Goal: Information Seeking & Learning: Check status

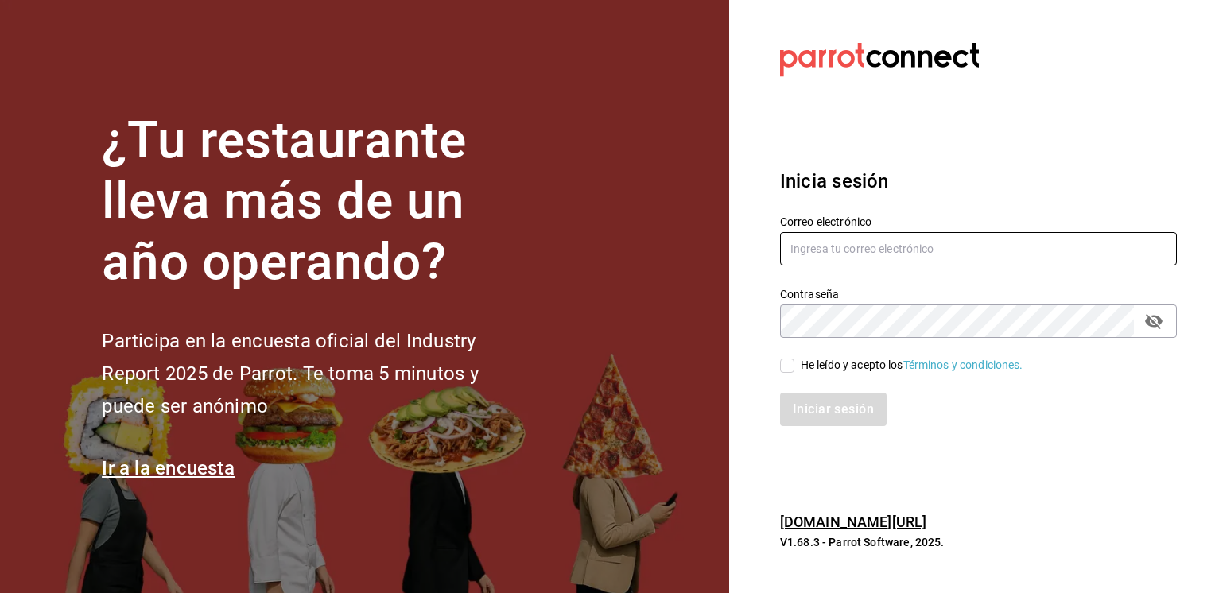
type input "jmario.caballero@hotmail.com"
click at [786, 363] on input "He leído y acepto los Términos y condiciones." at bounding box center [787, 366] width 14 height 14
checkbox input "true"
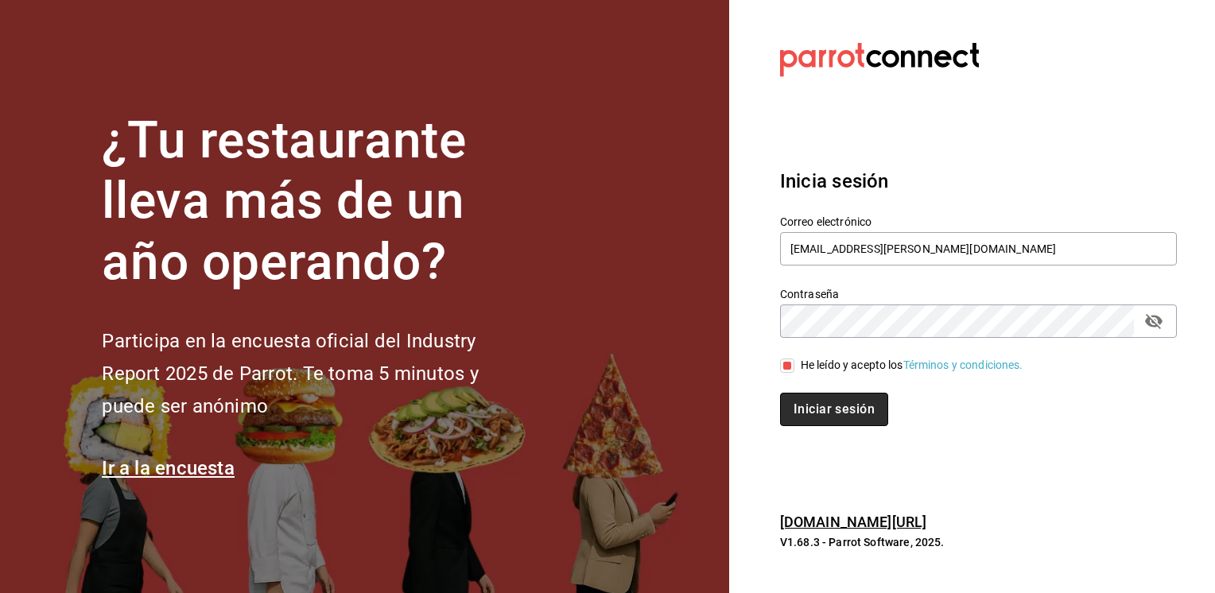
click at [836, 409] on button "Iniciar sesión" at bounding box center [834, 409] width 108 height 33
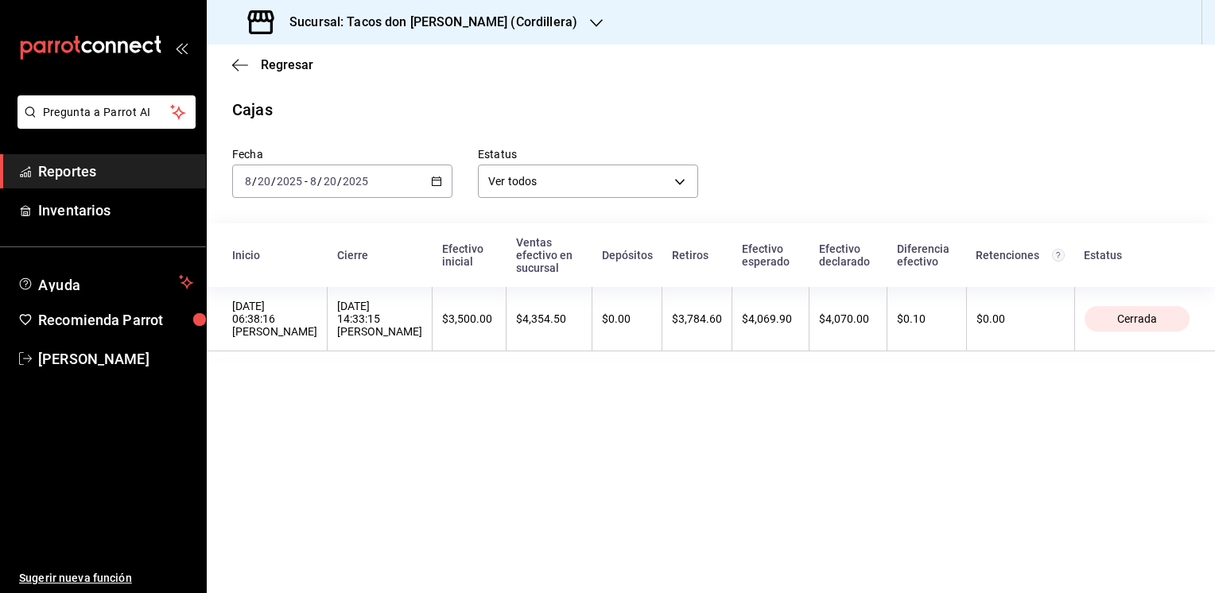
click at [590, 21] on icon "button" at bounding box center [596, 23] width 13 height 13
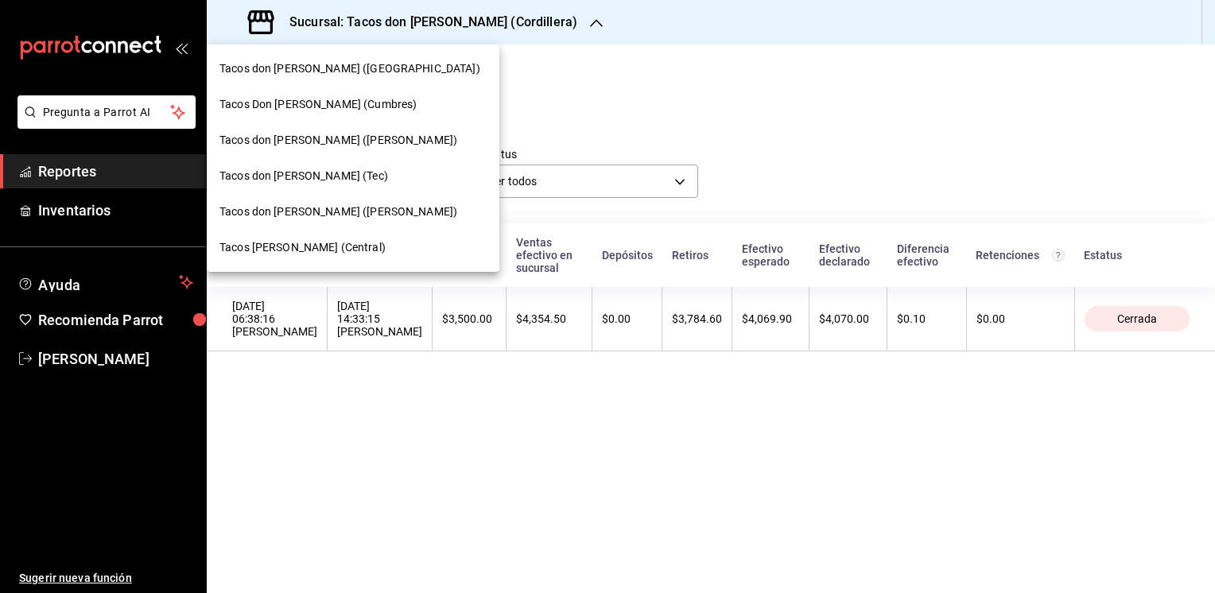
click at [325, 213] on span "Tacos don [PERSON_NAME] ([PERSON_NAME])" at bounding box center [338, 212] width 238 height 17
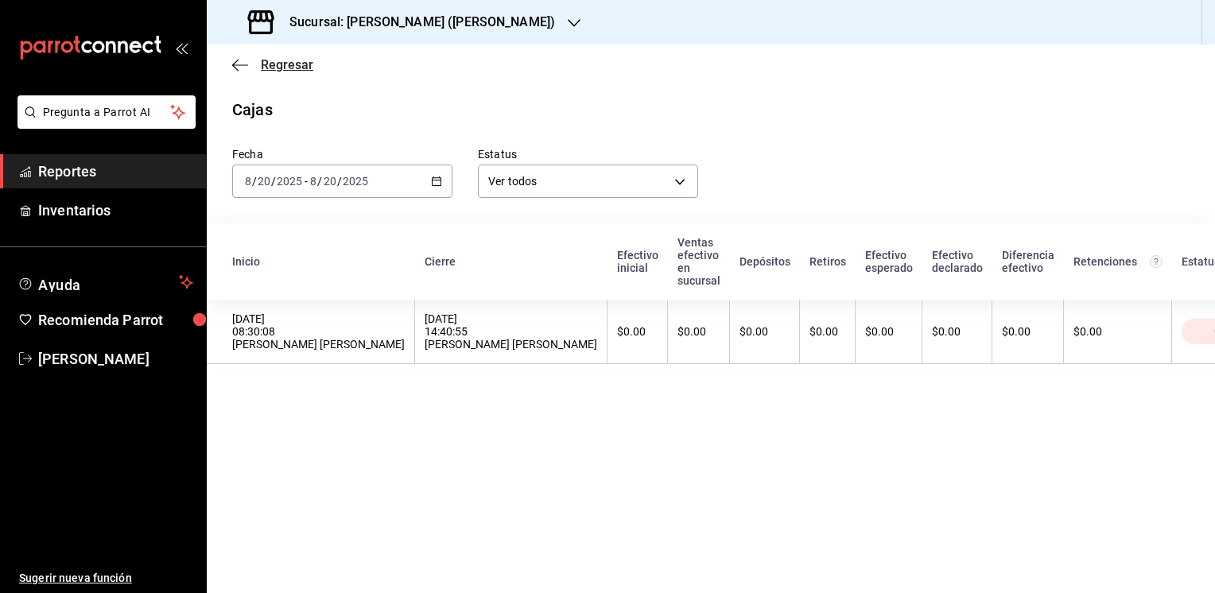
click at [240, 63] on icon "button" at bounding box center [240, 65] width 16 height 14
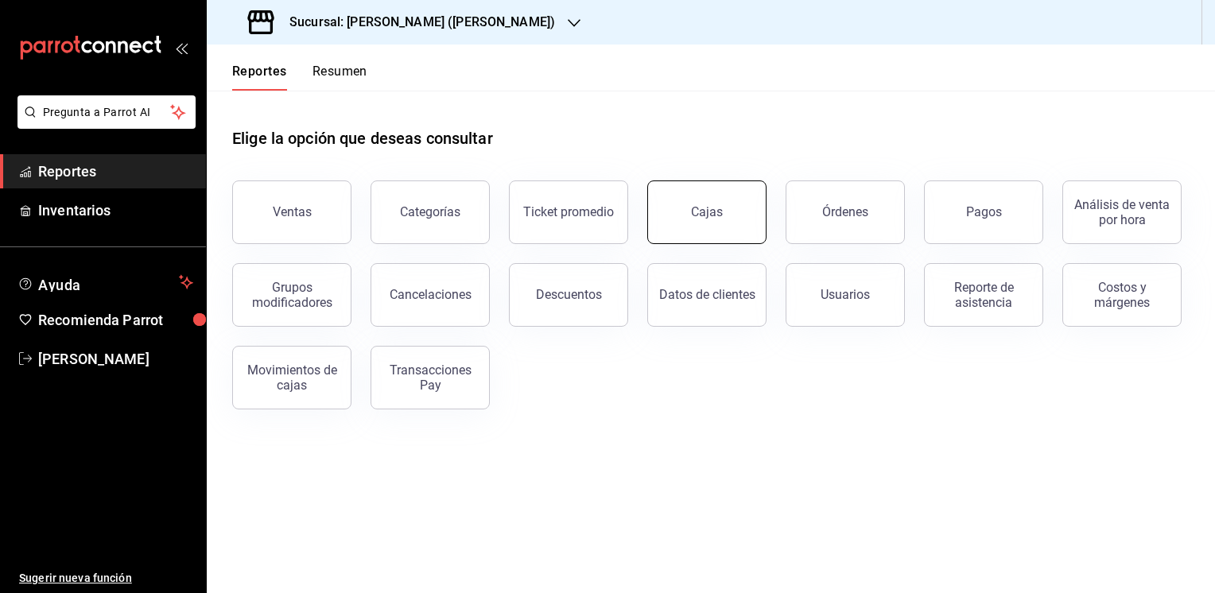
click at [720, 203] on button "Cajas" at bounding box center [706, 212] width 119 height 64
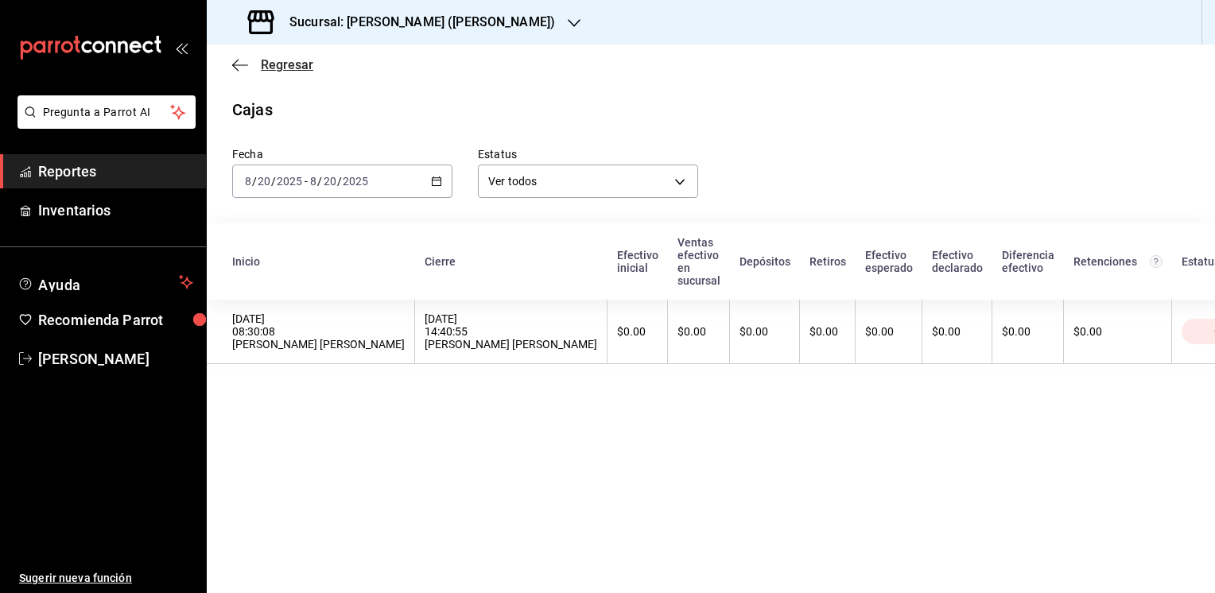
click at [236, 63] on icon "button" at bounding box center [240, 65] width 16 height 14
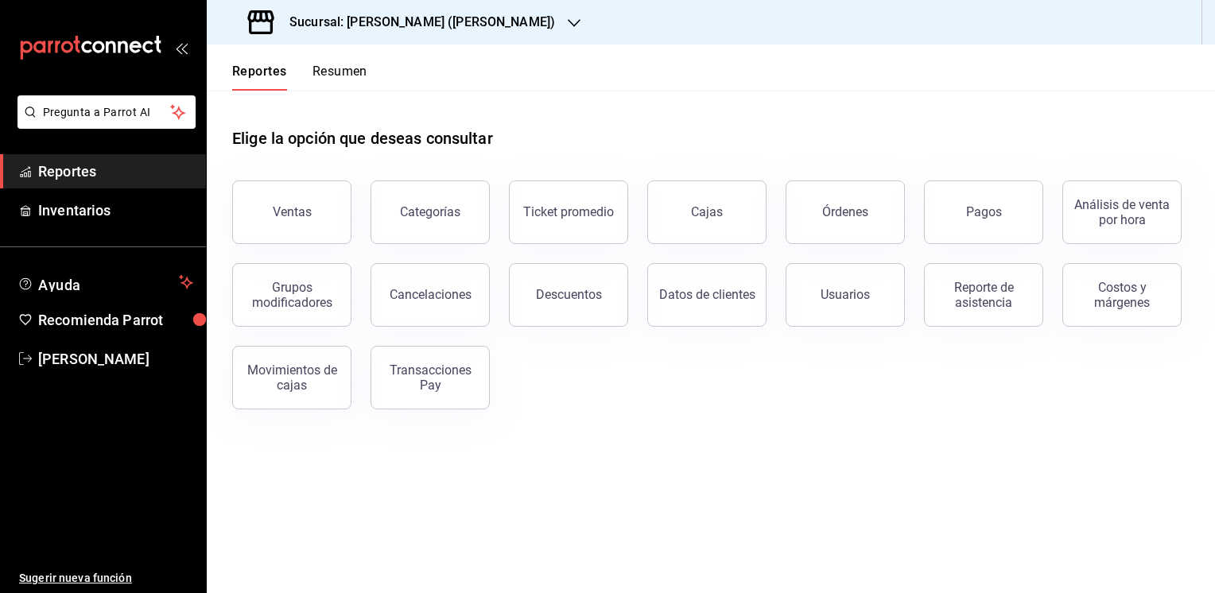
click at [568, 19] on icon "button" at bounding box center [574, 23] width 13 height 13
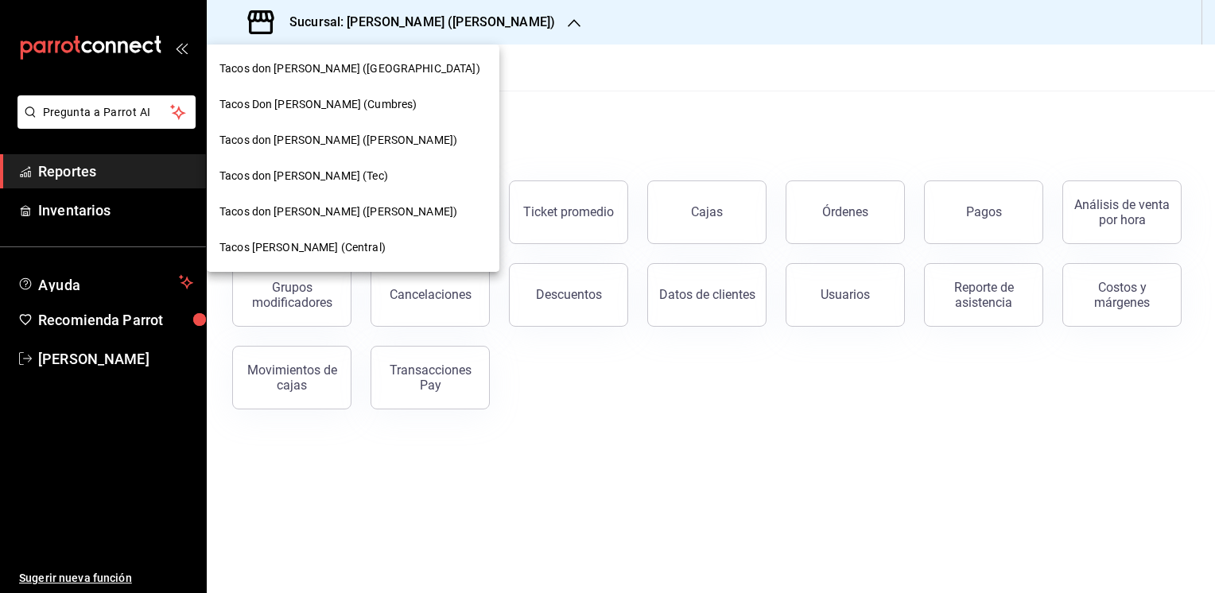
click at [281, 250] on span "Tacos [PERSON_NAME] (Central)" at bounding box center [302, 247] width 166 height 17
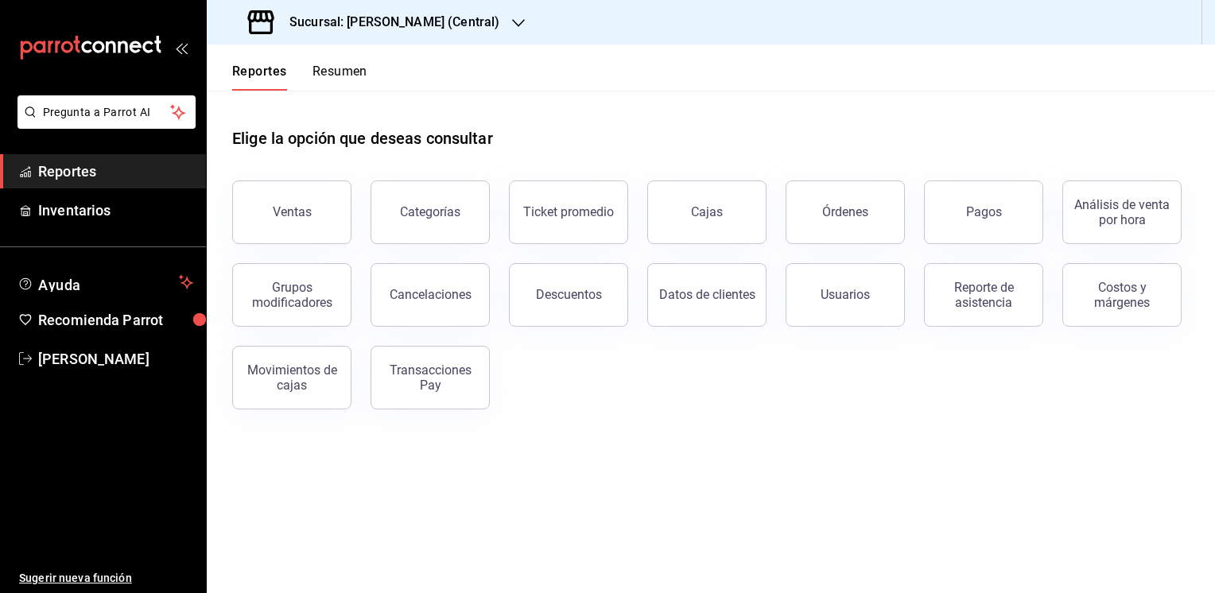
click at [359, 72] on button "Resumen" at bounding box center [339, 77] width 55 height 27
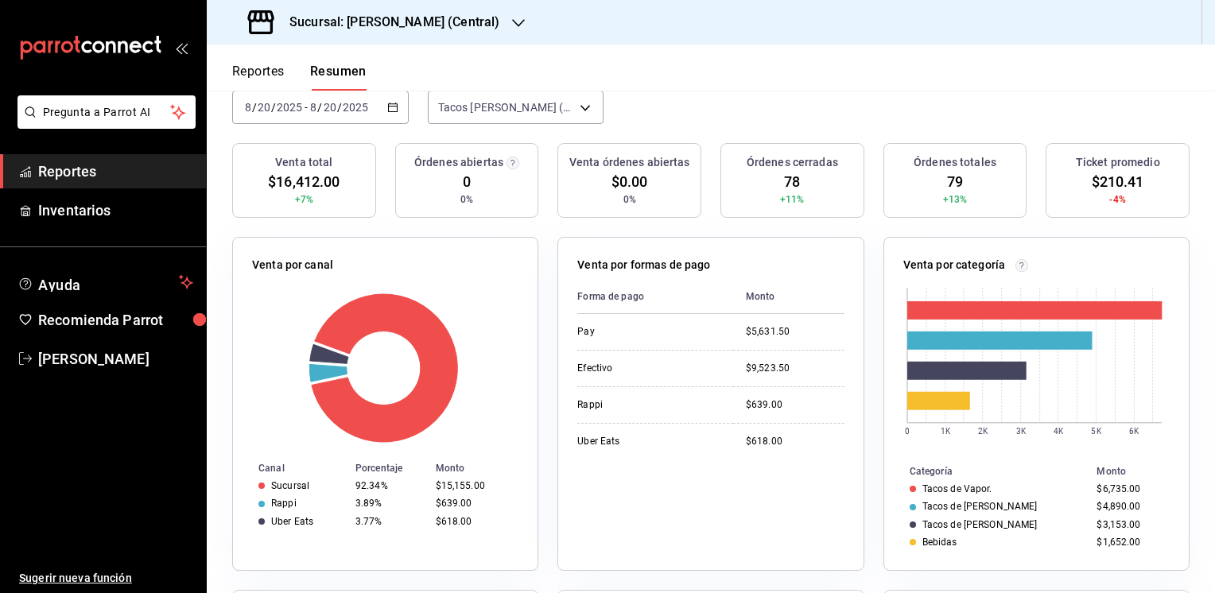
scroll to position [157, 0]
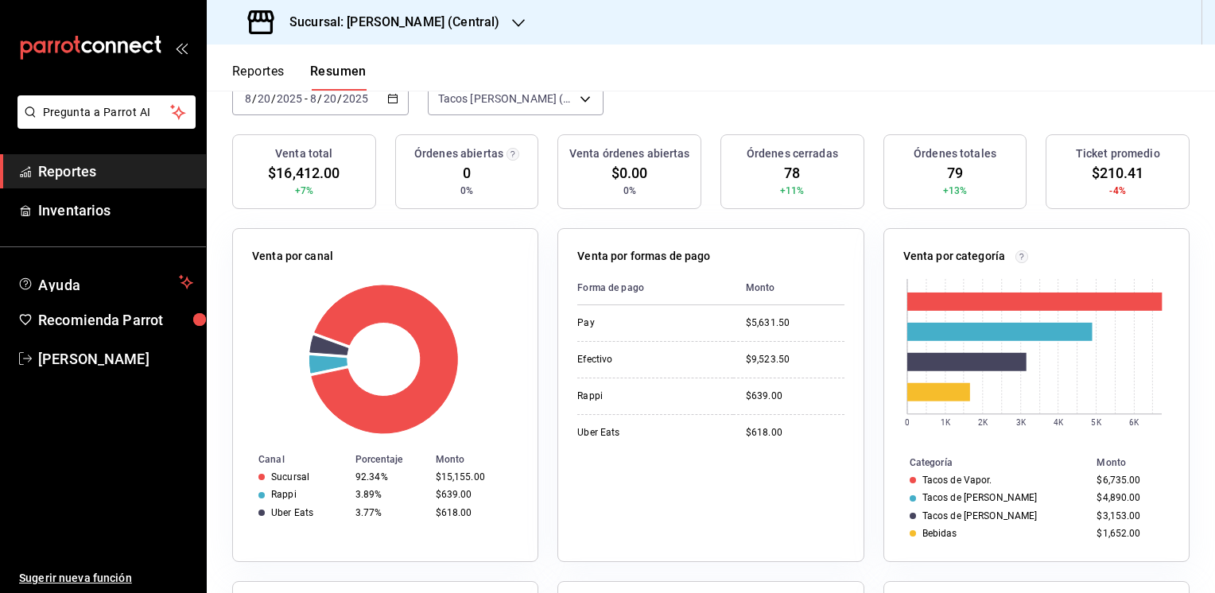
click at [247, 72] on button "Reportes" at bounding box center [258, 77] width 52 height 27
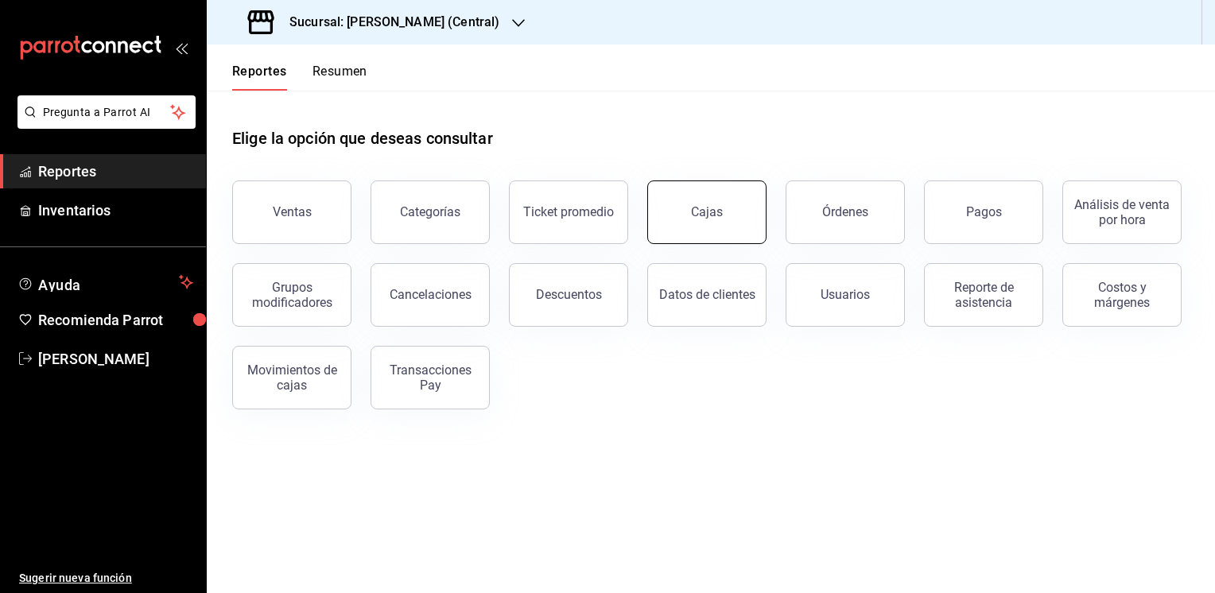
click at [703, 227] on button "Cajas" at bounding box center [706, 212] width 119 height 64
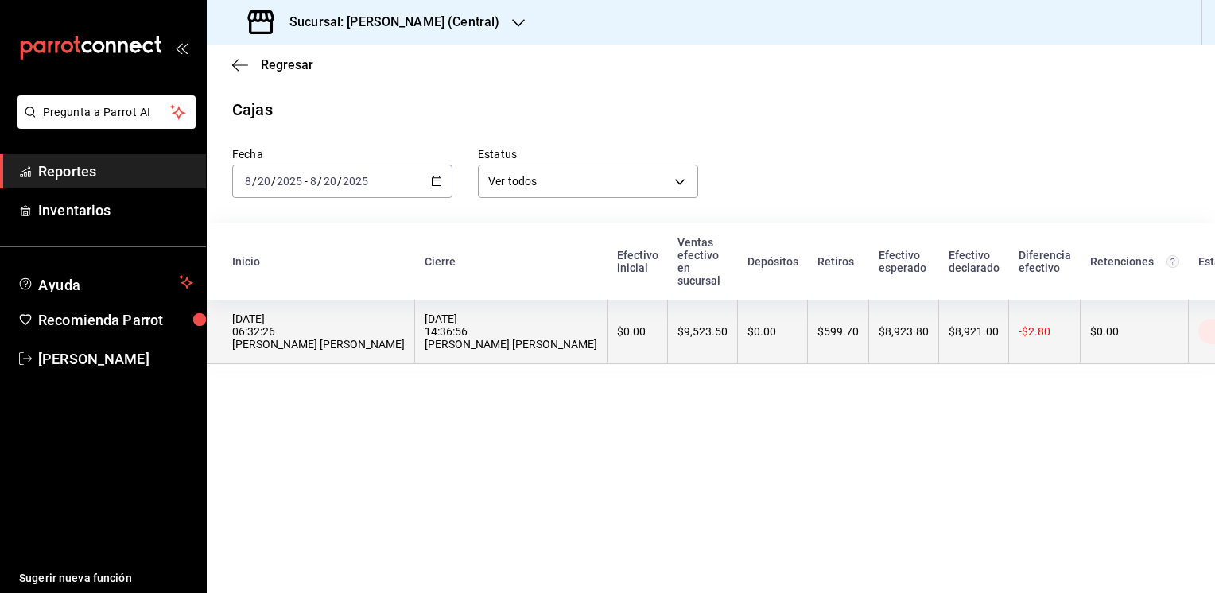
click at [894, 355] on th "$8,923.80" at bounding box center [904, 332] width 70 height 64
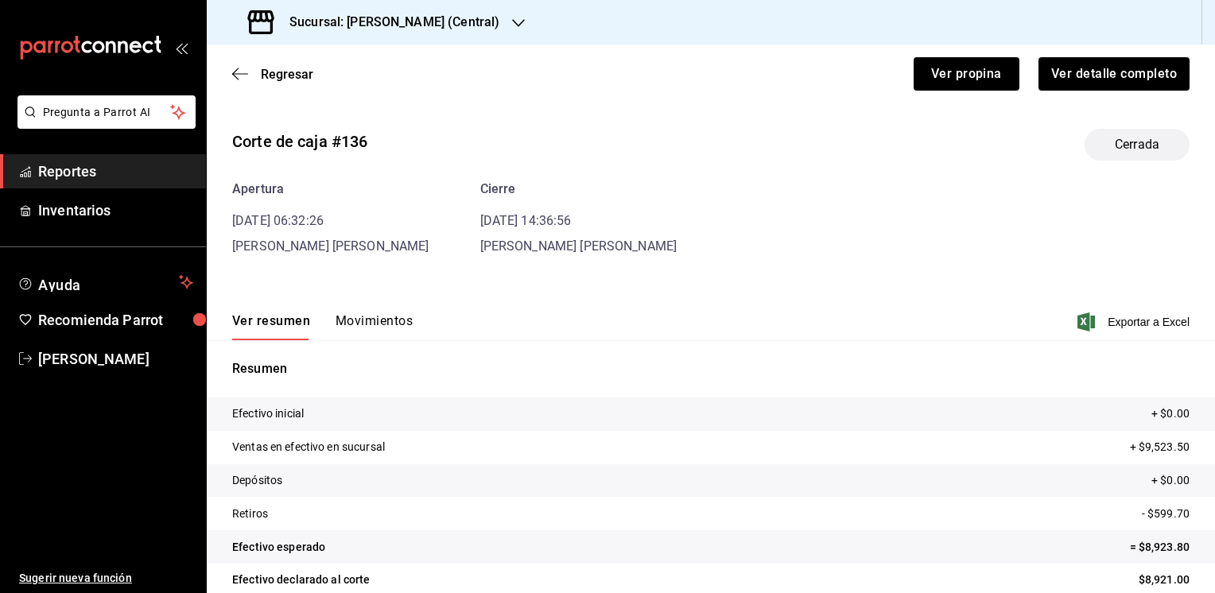
click at [379, 320] on button "Movimientos" at bounding box center [374, 326] width 77 height 27
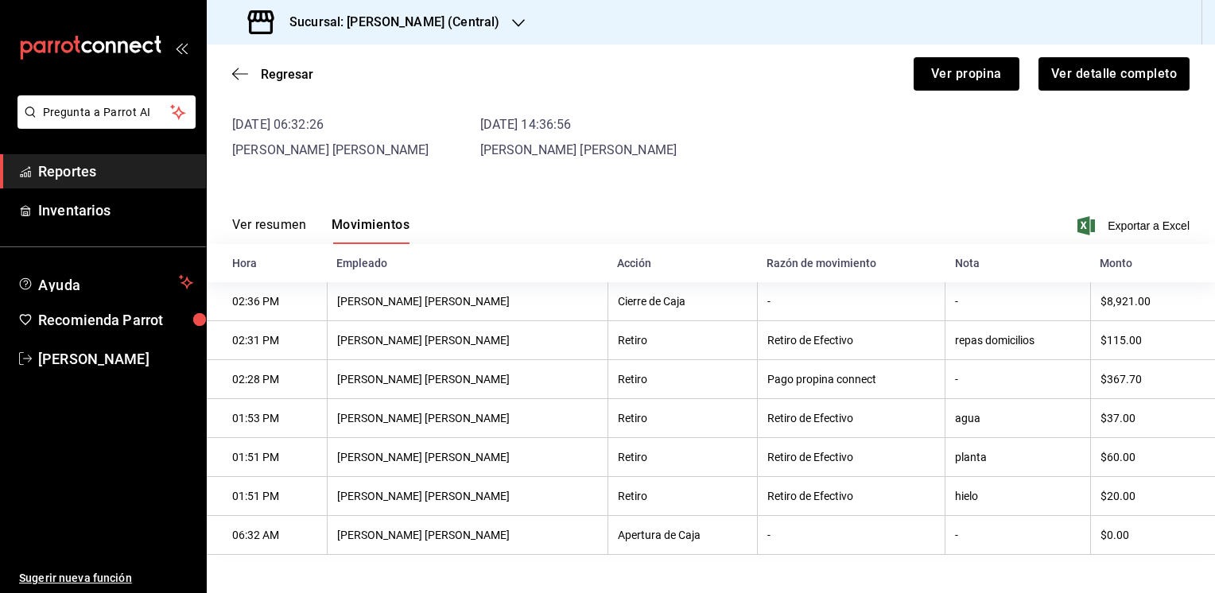
scroll to position [99, 0]
click at [245, 72] on icon "button" at bounding box center [240, 74] width 16 height 14
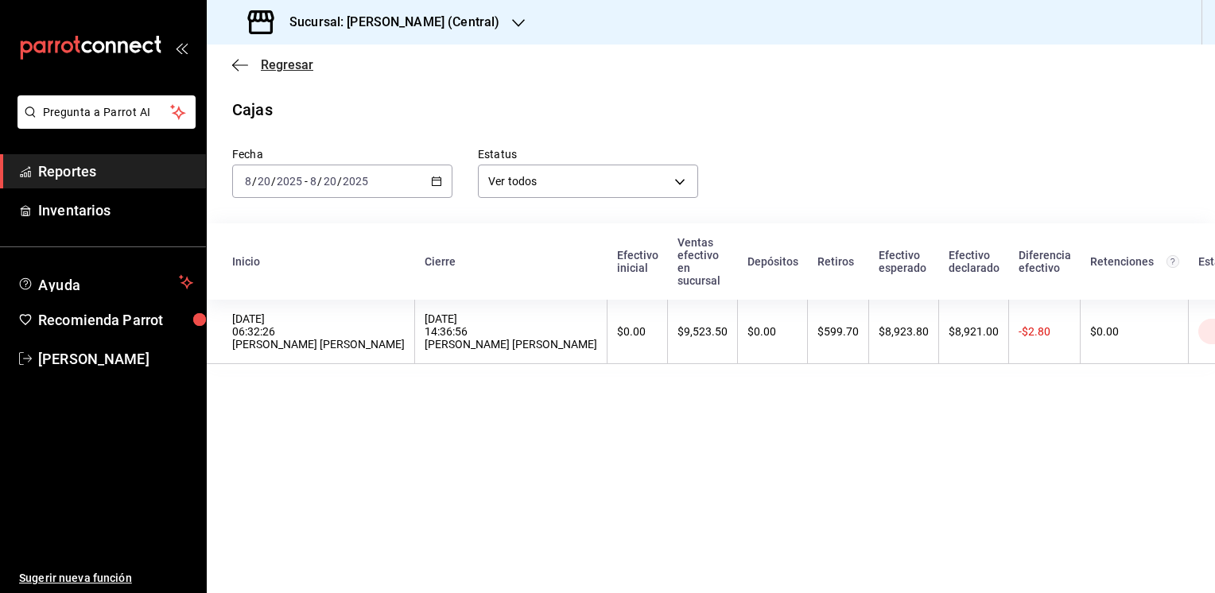
click at [239, 58] on icon "button" at bounding box center [240, 65] width 16 height 14
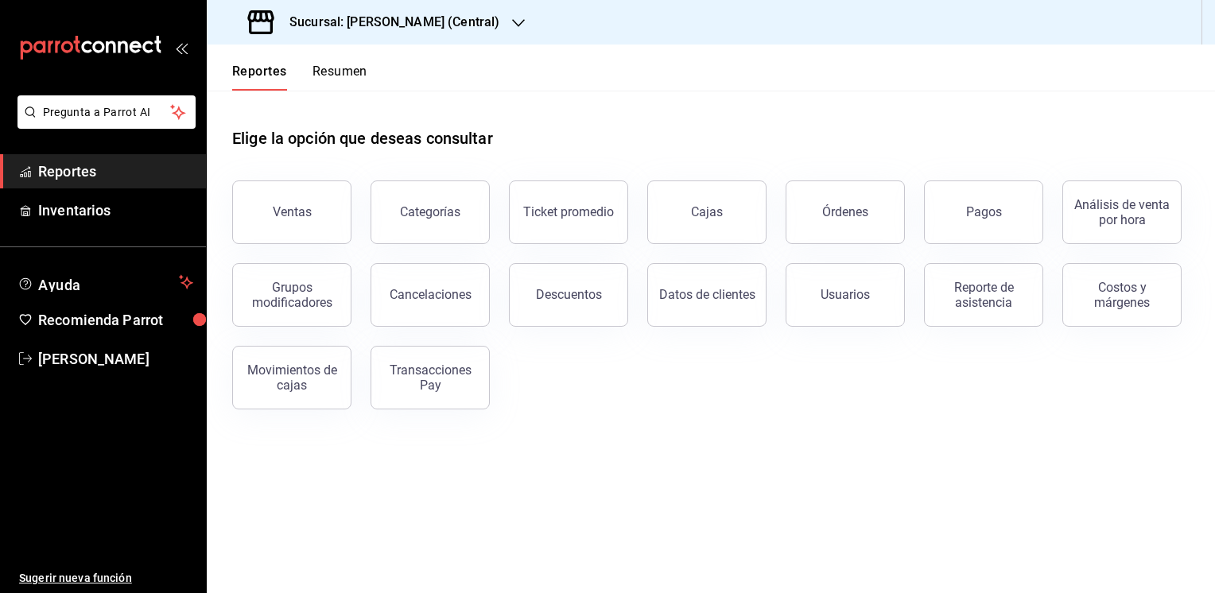
click at [522, 21] on icon "button" at bounding box center [518, 23] width 13 height 8
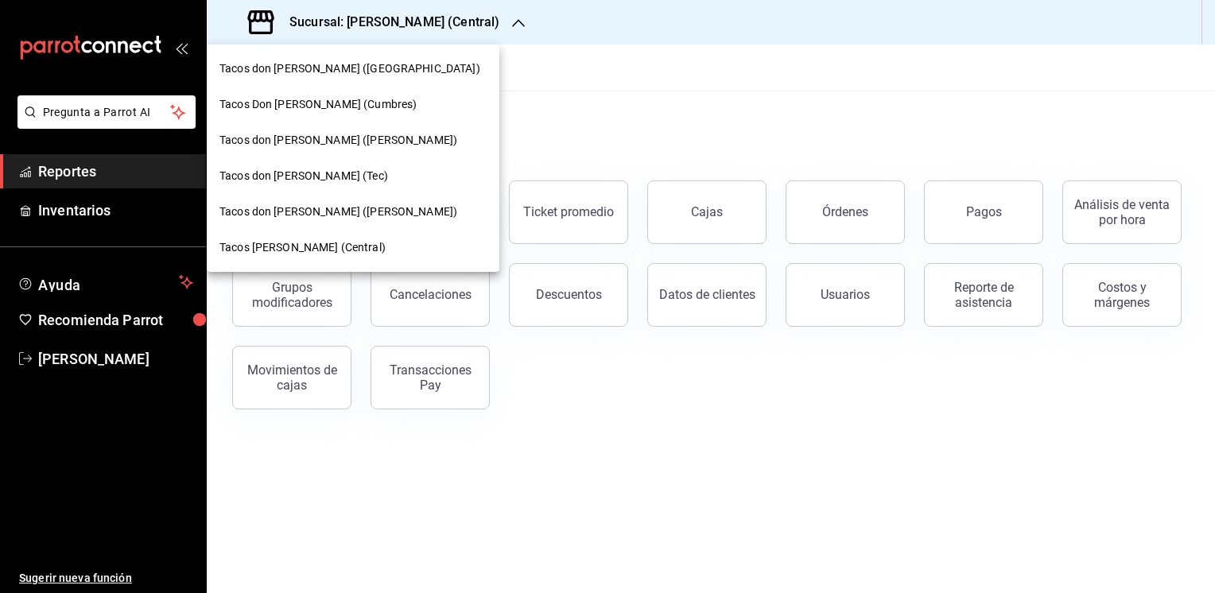
click at [316, 180] on span "Tacos don [PERSON_NAME] (Tec)" at bounding box center [303, 176] width 169 height 17
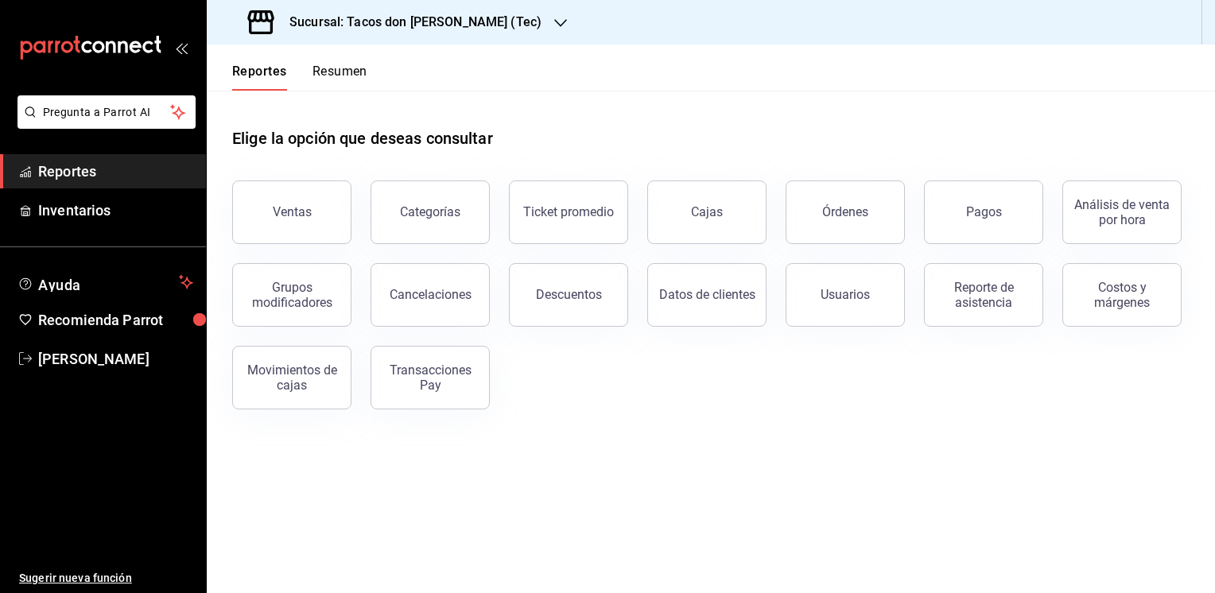
click at [343, 70] on button "Resumen" at bounding box center [339, 77] width 55 height 27
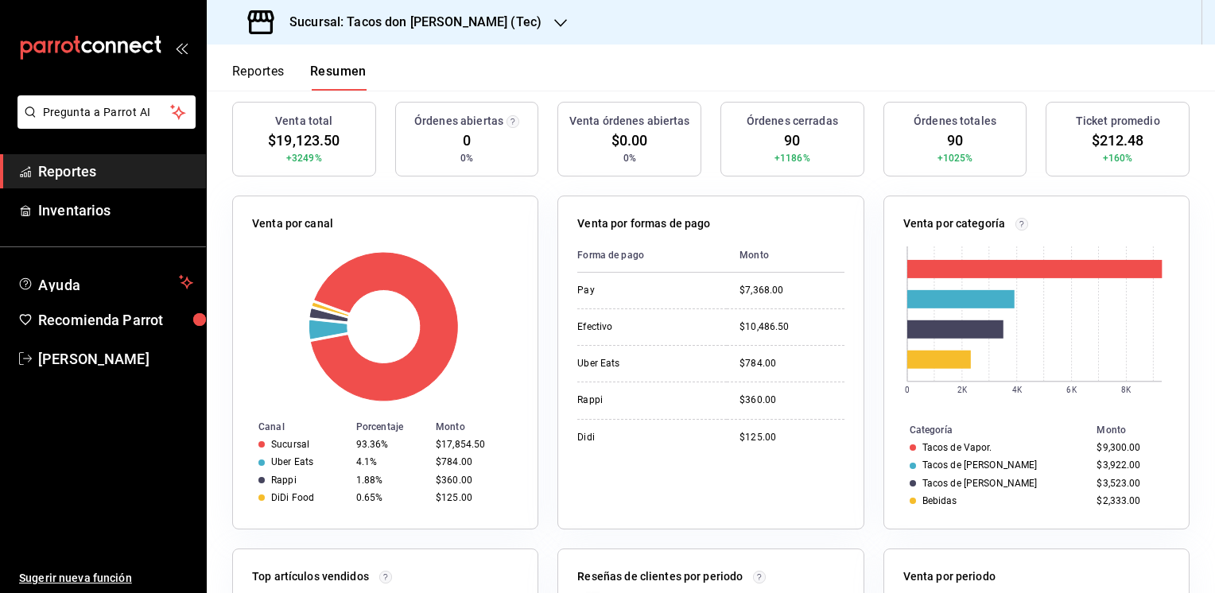
scroll to position [188, 0]
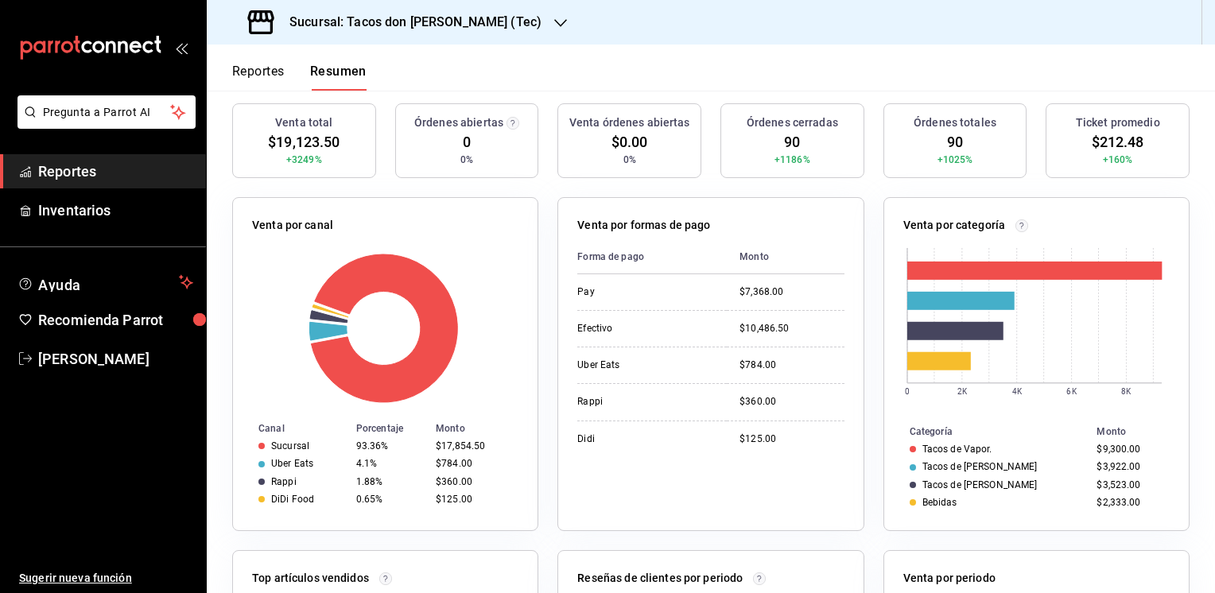
click at [251, 68] on button "Reportes" at bounding box center [258, 77] width 52 height 27
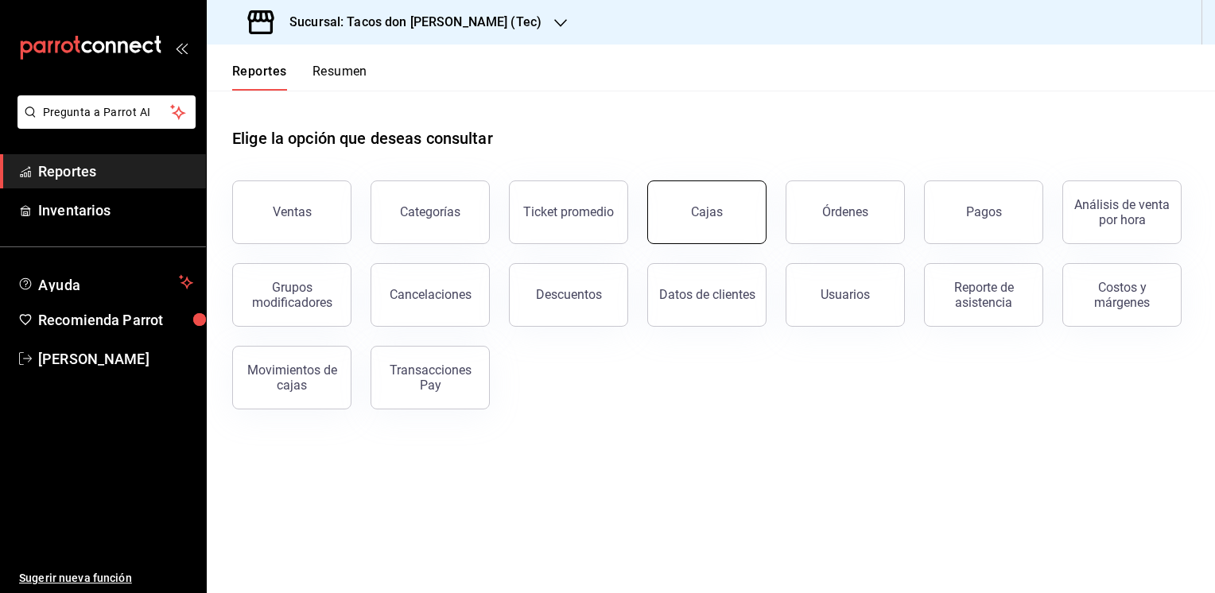
click at [700, 216] on div "Cajas" at bounding box center [707, 211] width 32 height 15
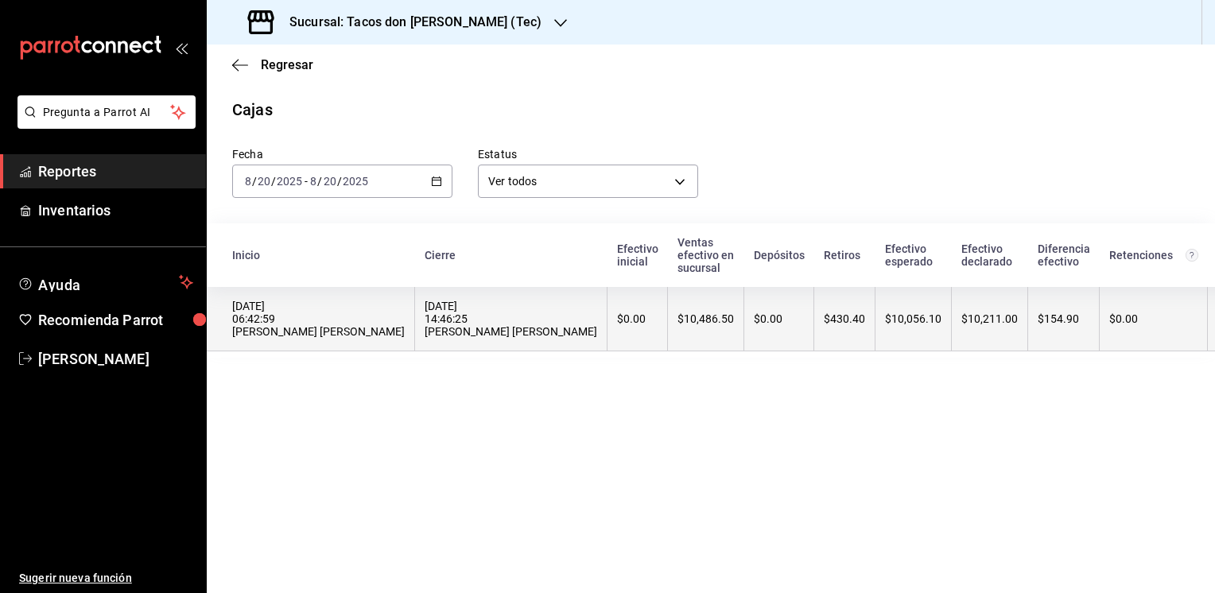
click at [744, 307] on th "$0.00" at bounding box center [779, 319] width 70 height 64
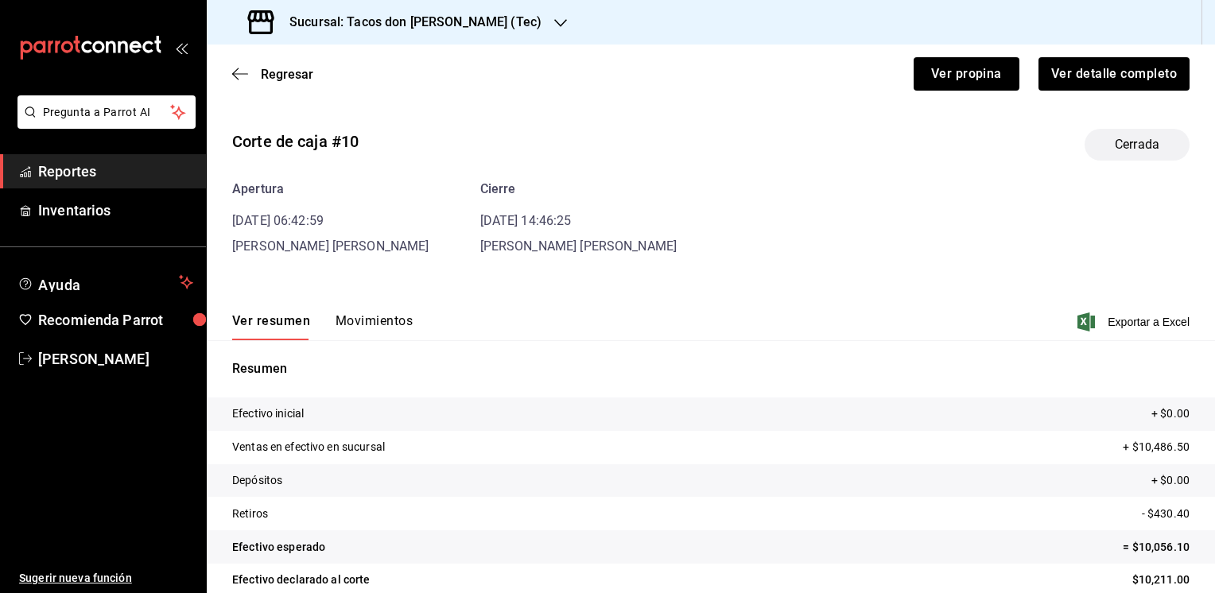
click at [378, 313] on button "Movimientos" at bounding box center [374, 326] width 77 height 27
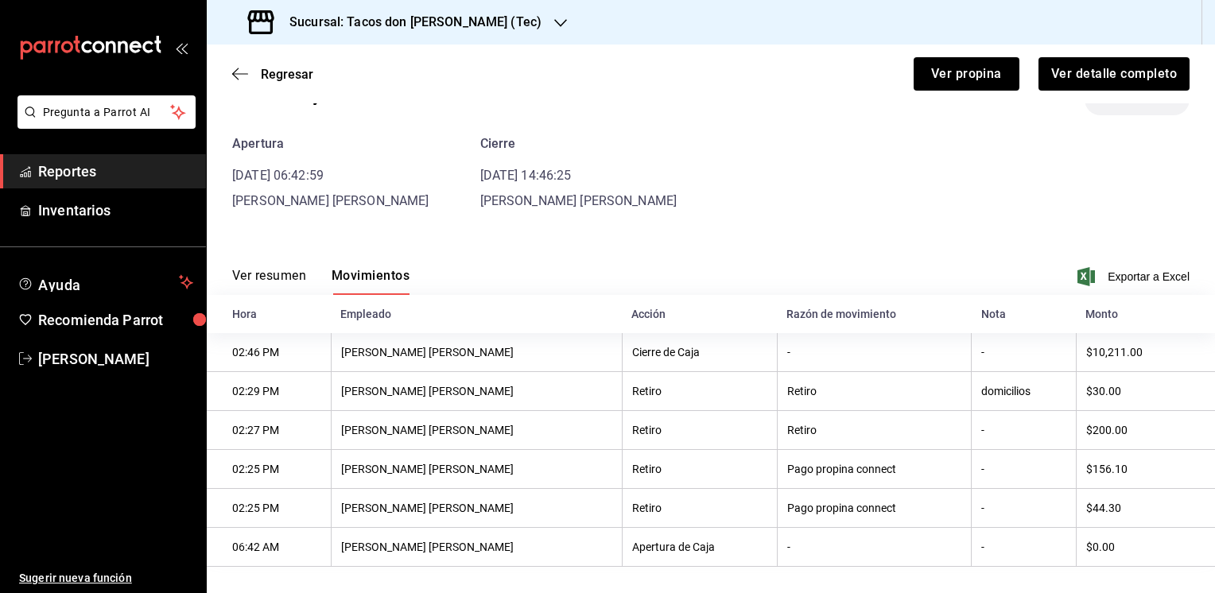
scroll to position [60, 0]
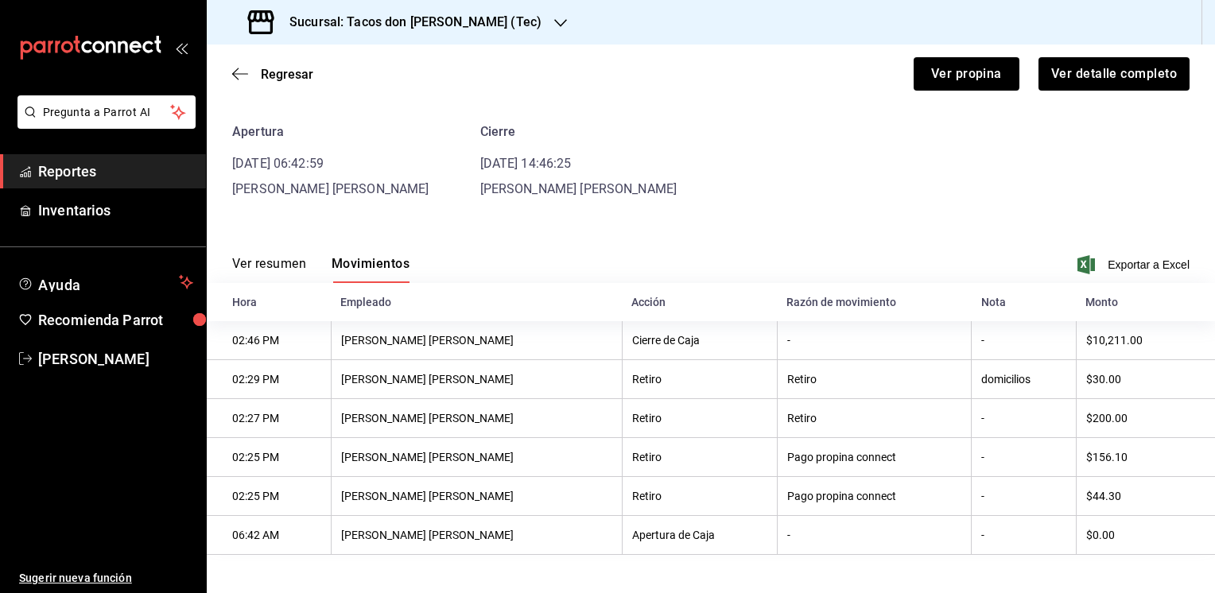
click at [254, 263] on button "Ver resumen" at bounding box center [269, 269] width 74 height 27
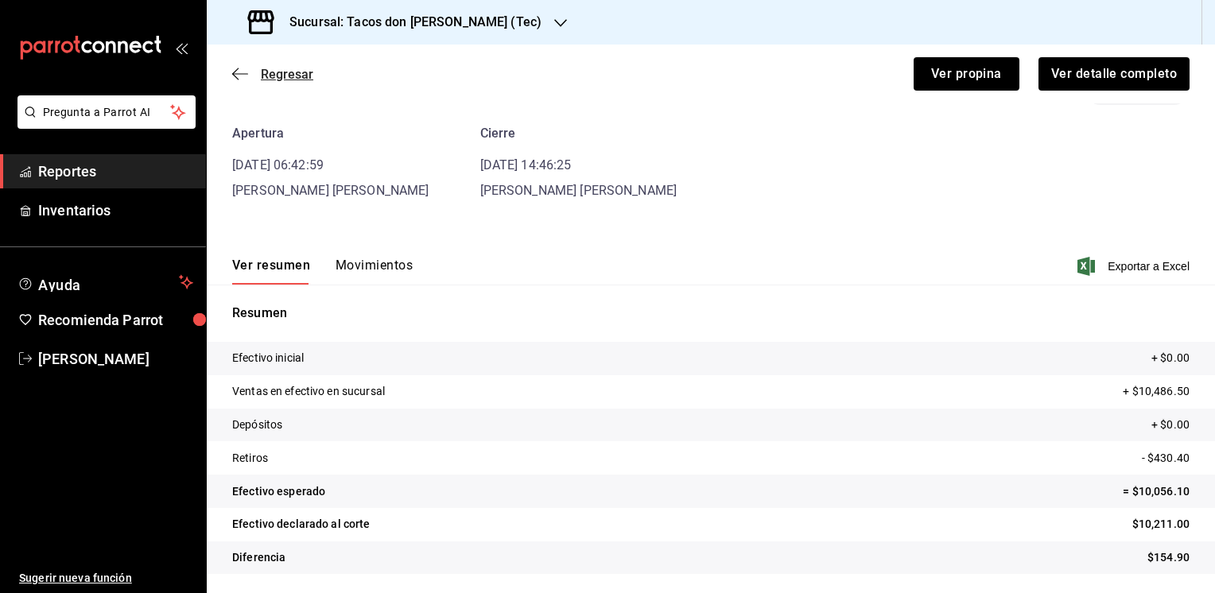
click at [247, 75] on icon "button" at bounding box center [240, 74] width 16 height 14
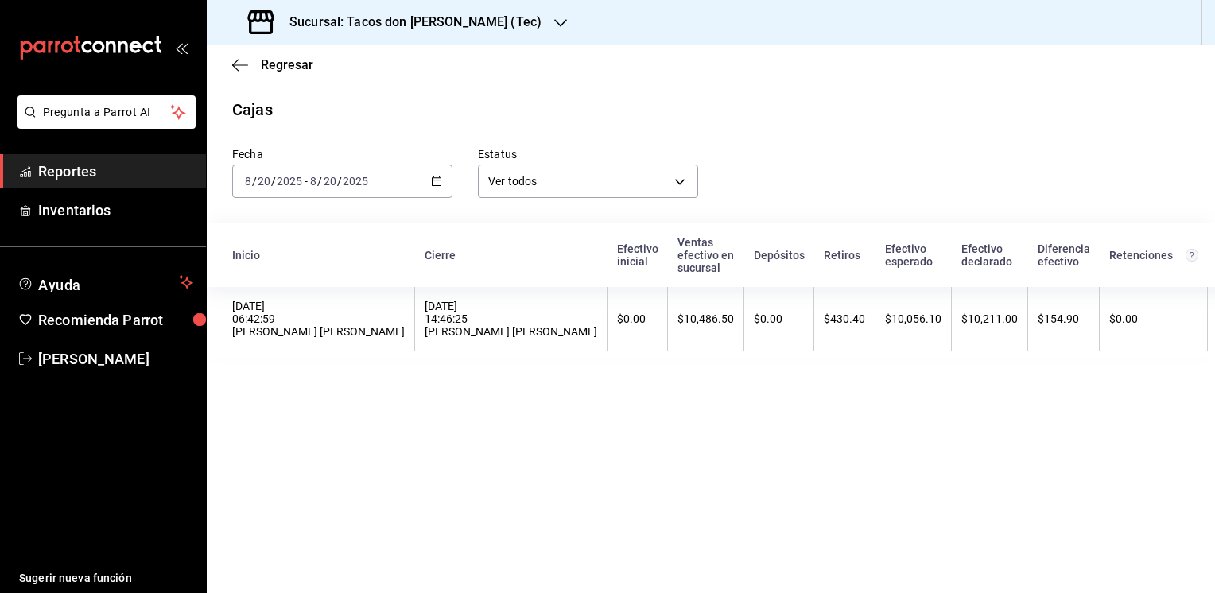
click at [554, 24] on icon "button" at bounding box center [560, 23] width 13 height 8
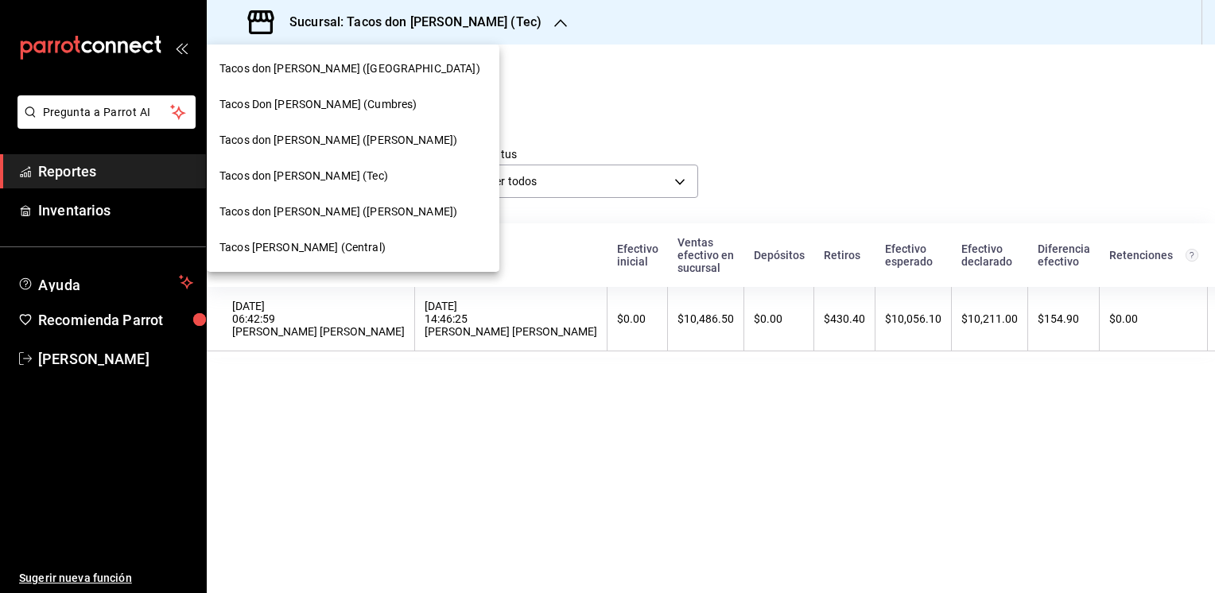
click at [334, 65] on span "Tacos don [PERSON_NAME] ([GEOGRAPHIC_DATA])" at bounding box center [349, 68] width 261 height 17
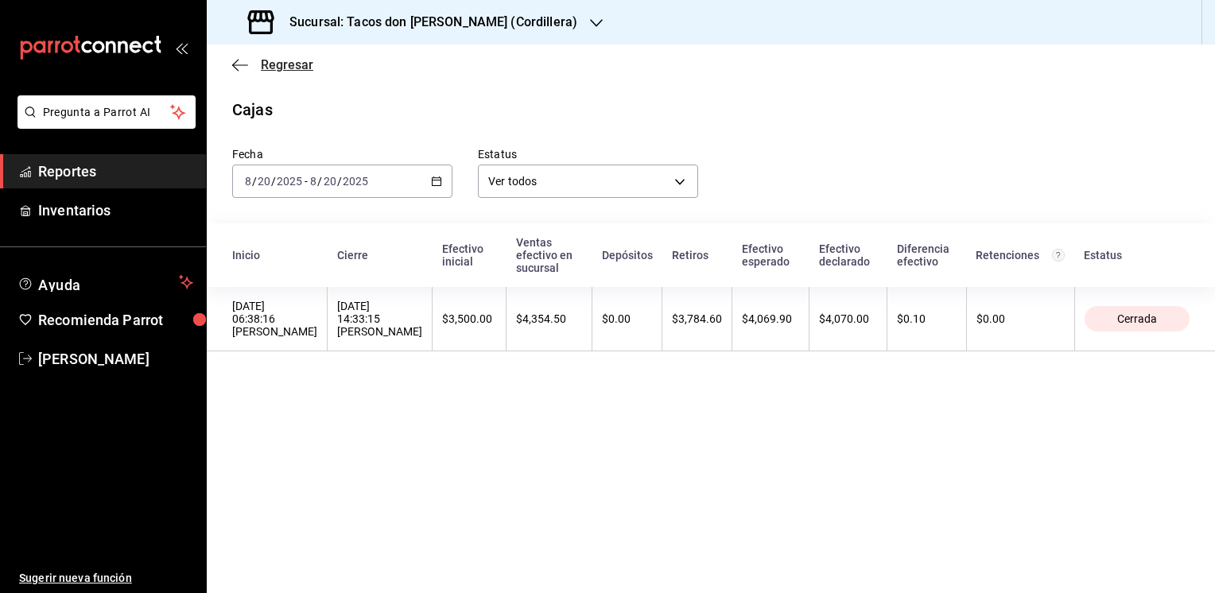
click at [282, 62] on span "Regresar" at bounding box center [287, 64] width 52 height 15
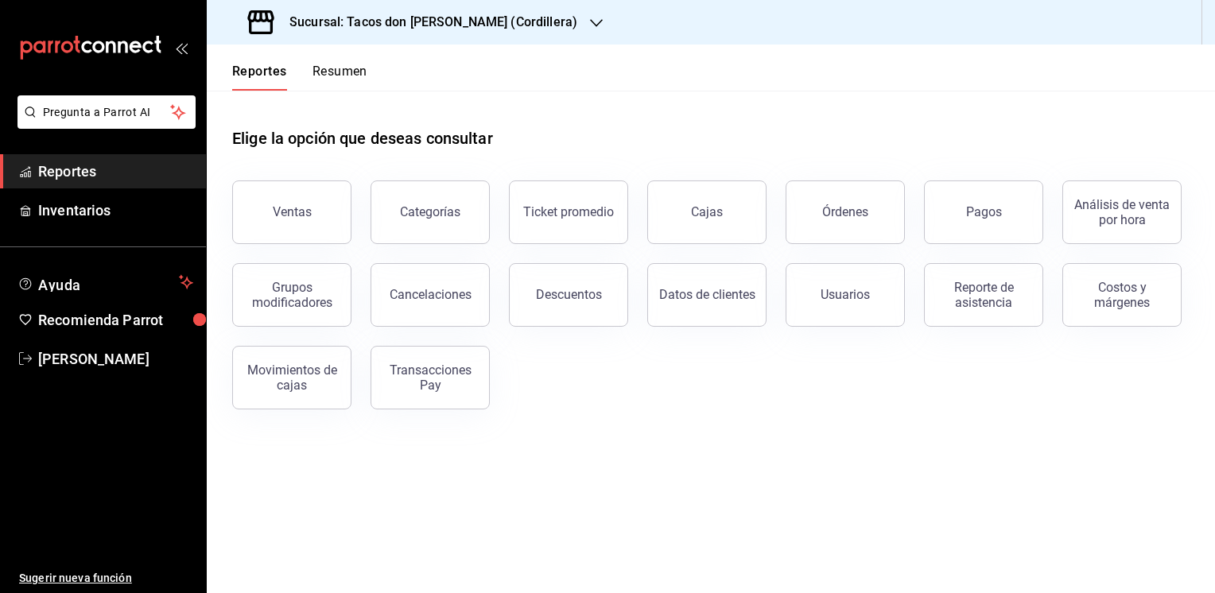
click at [338, 74] on button "Resumen" at bounding box center [339, 77] width 55 height 27
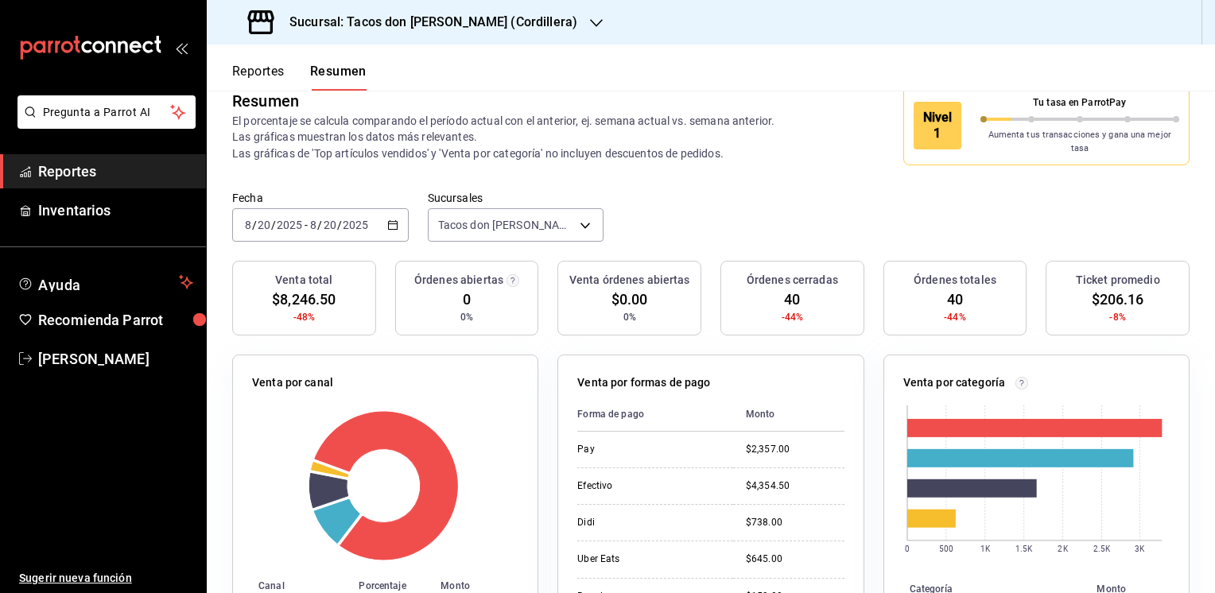
scroll to position [11, 0]
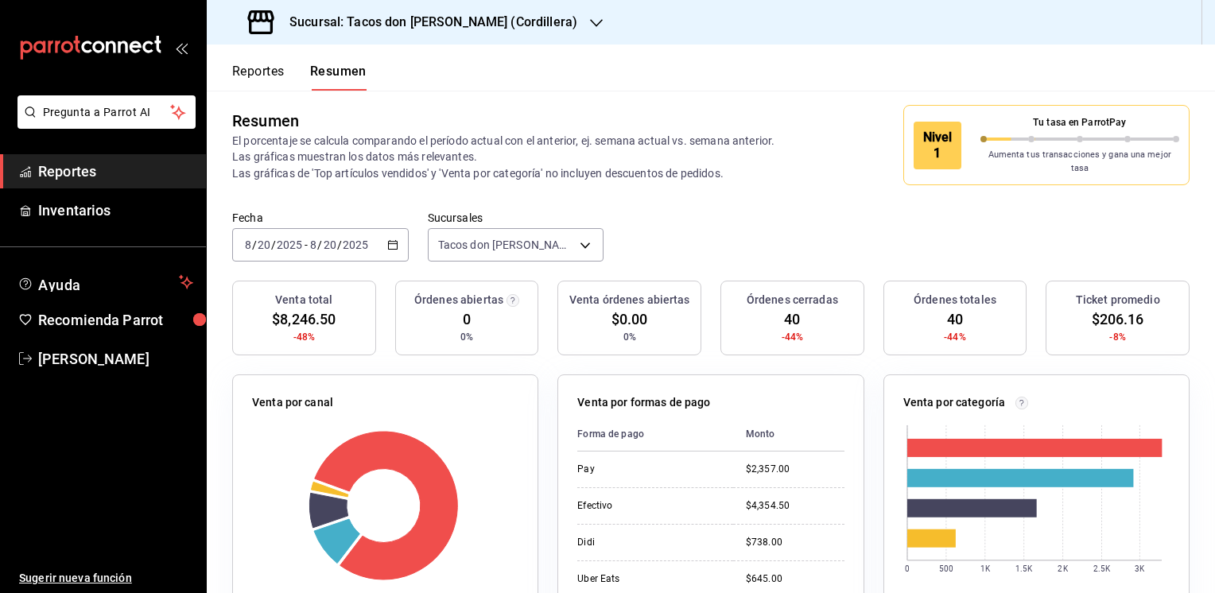
click at [258, 66] on button "Reportes" at bounding box center [258, 77] width 52 height 27
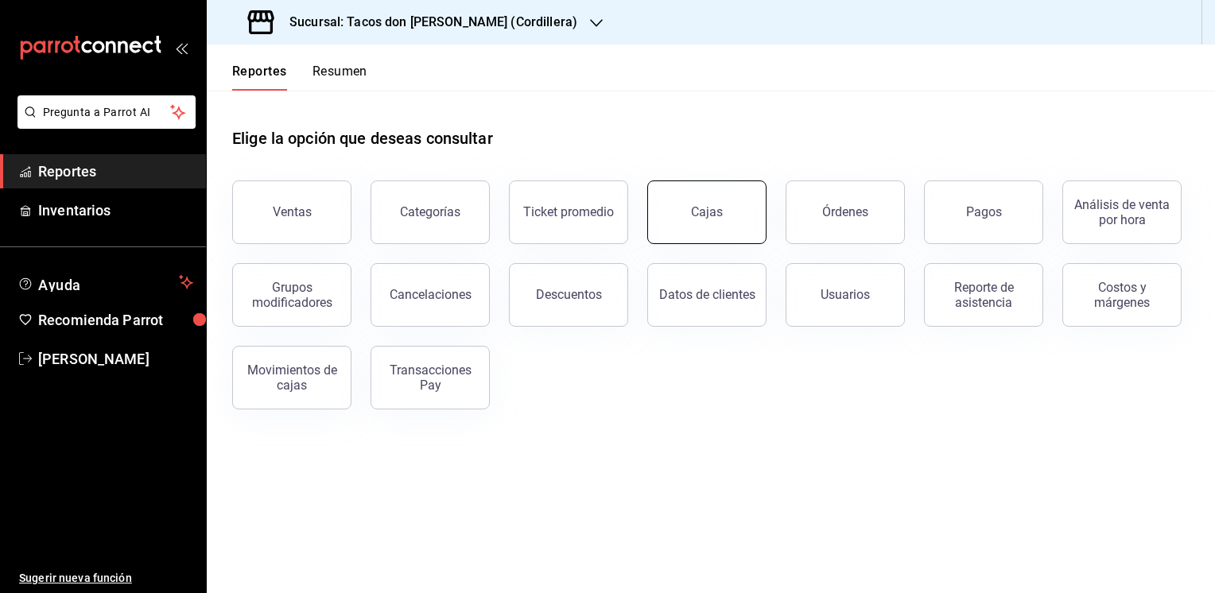
click at [696, 211] on div "Cajas" at bounding box center [707, 211] width 32 height 15
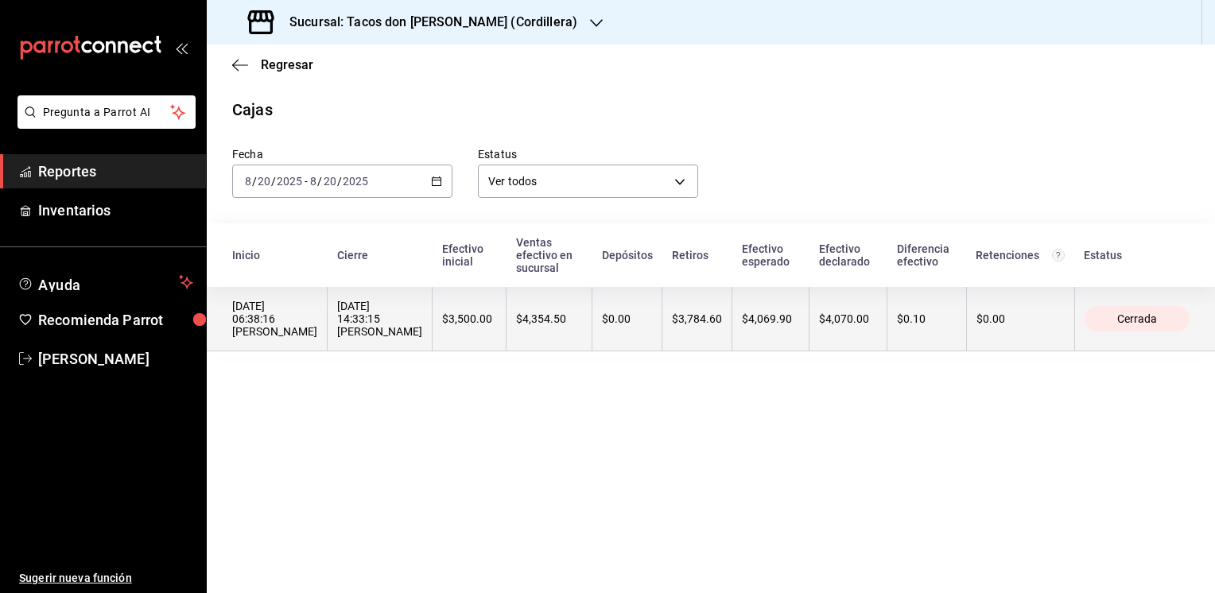
click at [797, 330] on th "$4,069.90" at bounding box center [770, 319] width 77 height 64
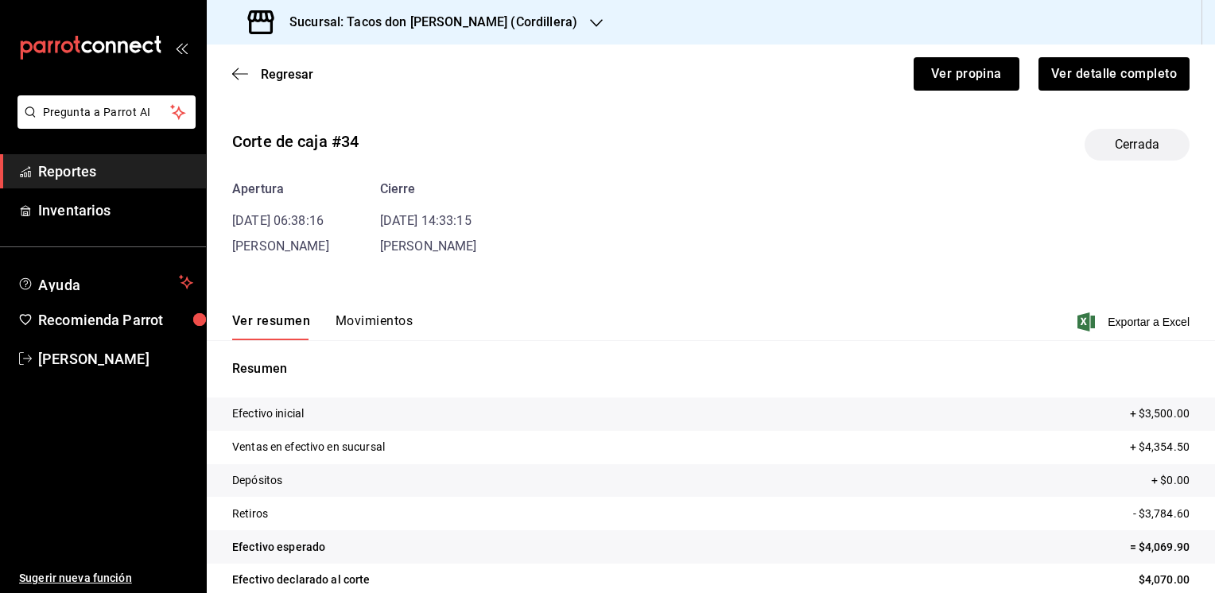
click at [382, 312] on div "Ver resumen Movimientos Exportar a Excel" at bounding box center [711, 317] width 1008 height 46
click at [372, 316] on button "Movimientos" at bounding box center [374, 326] width 77 height 27
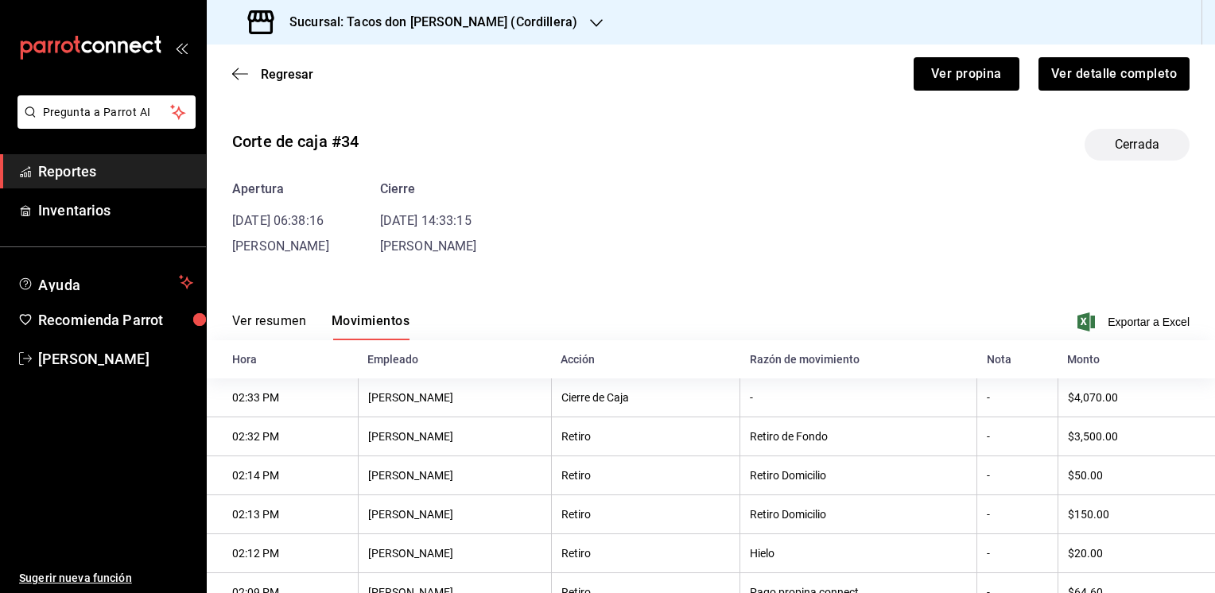
scroll to position [99, 0]
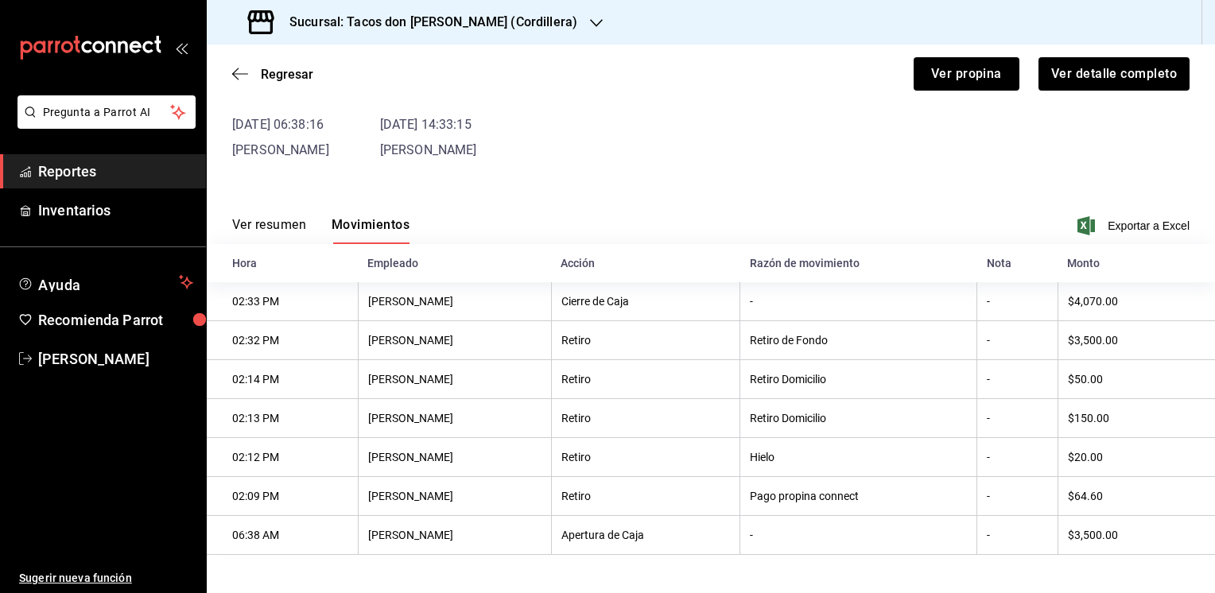
click at [466, 466] on th "[PERSON_NAME]" at bounding box center [454, 457] width 193 height 39
click at [257, 223] on button "Ver resumen" at bounding box center [269, 230] width 74 height 27
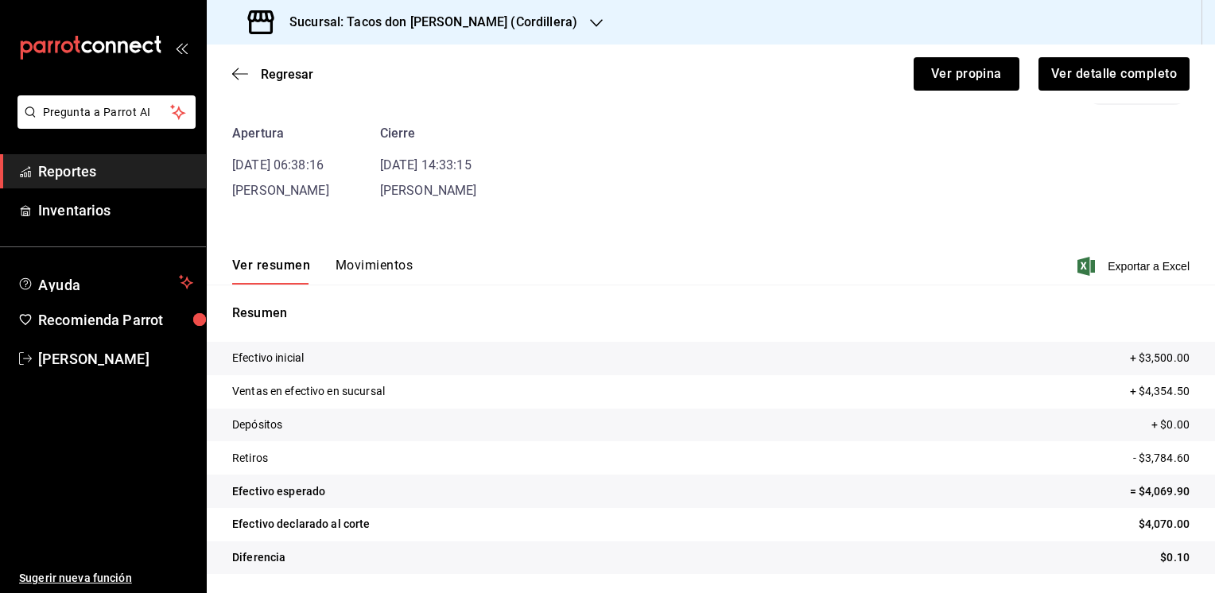
scroll to position [56, 0]
click at [250, 68] on span "Regresar" at bounding box center [272, 74] width 81 height 15
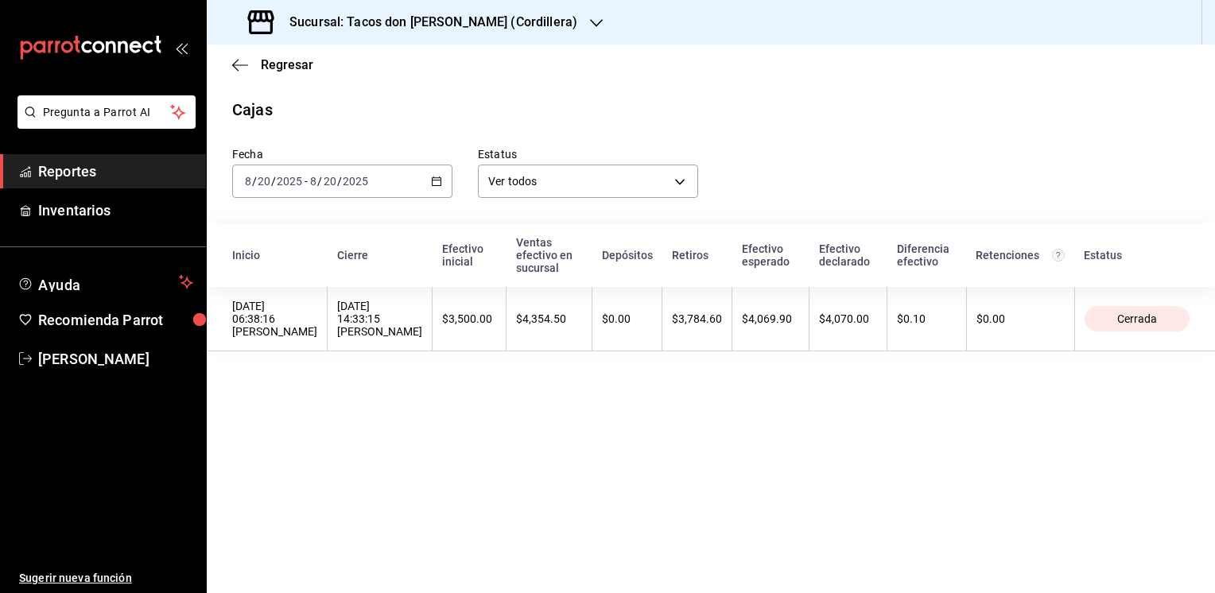
click at [590, 22] on icon "button" at bounding box center [596, 23] width 13 height 13
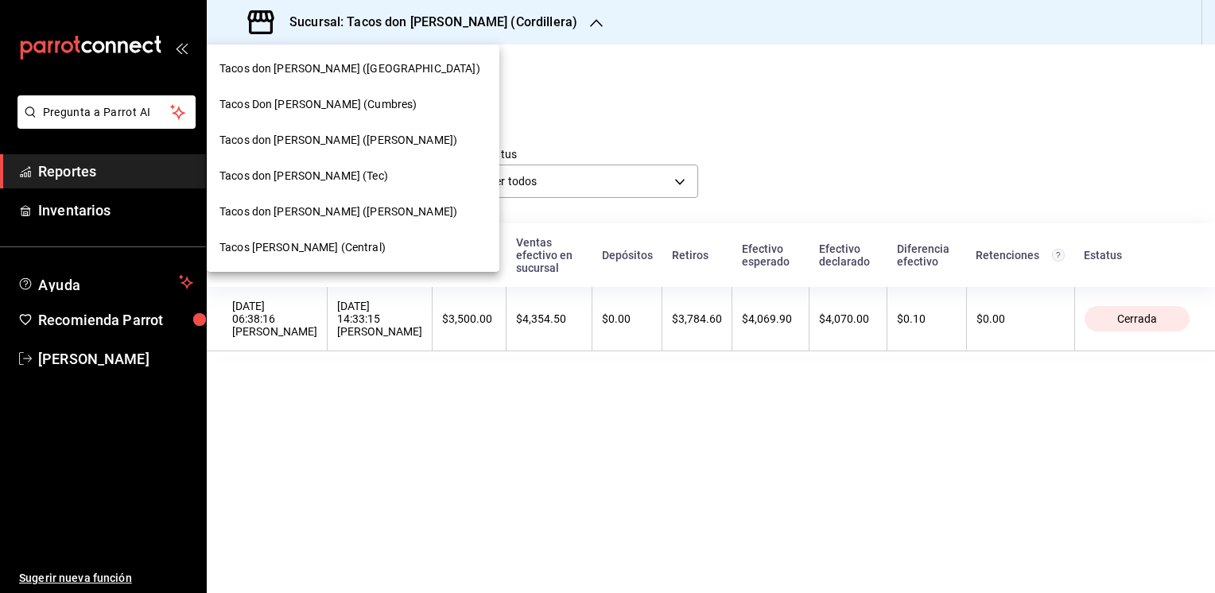
click at [349, 103] on span "Tacos Don [PERSON_NAME] (Cumbres)" at bounding box center [317, 104] width 197 height 17
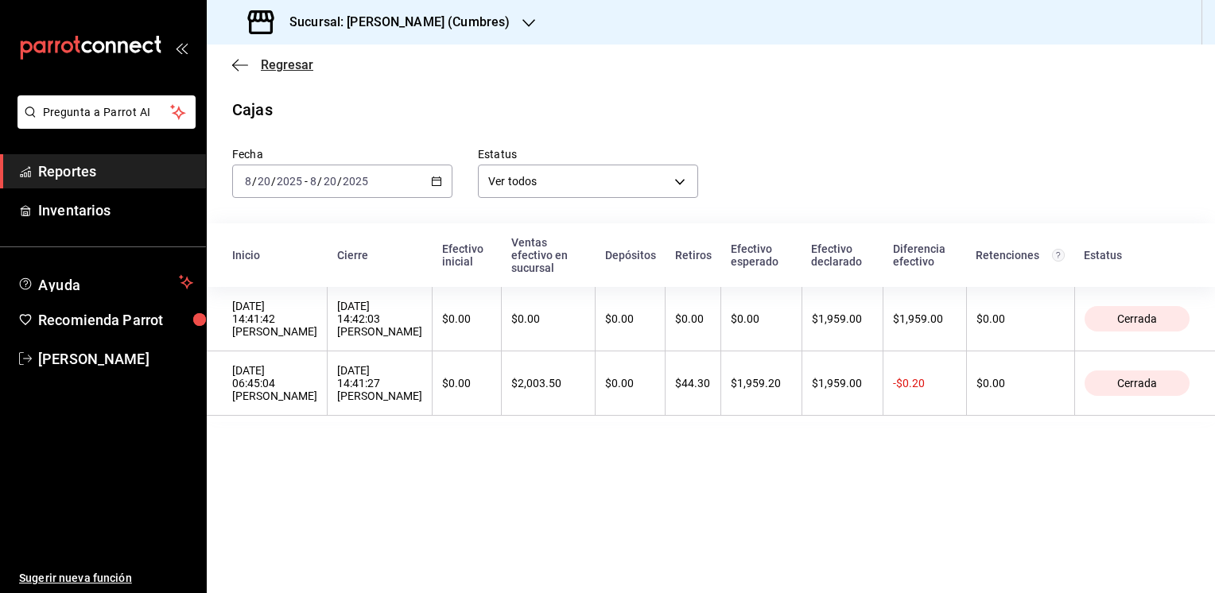
click at [258, 62] on span "Regresar" at bounding box center [272, 64] width 81 height 15
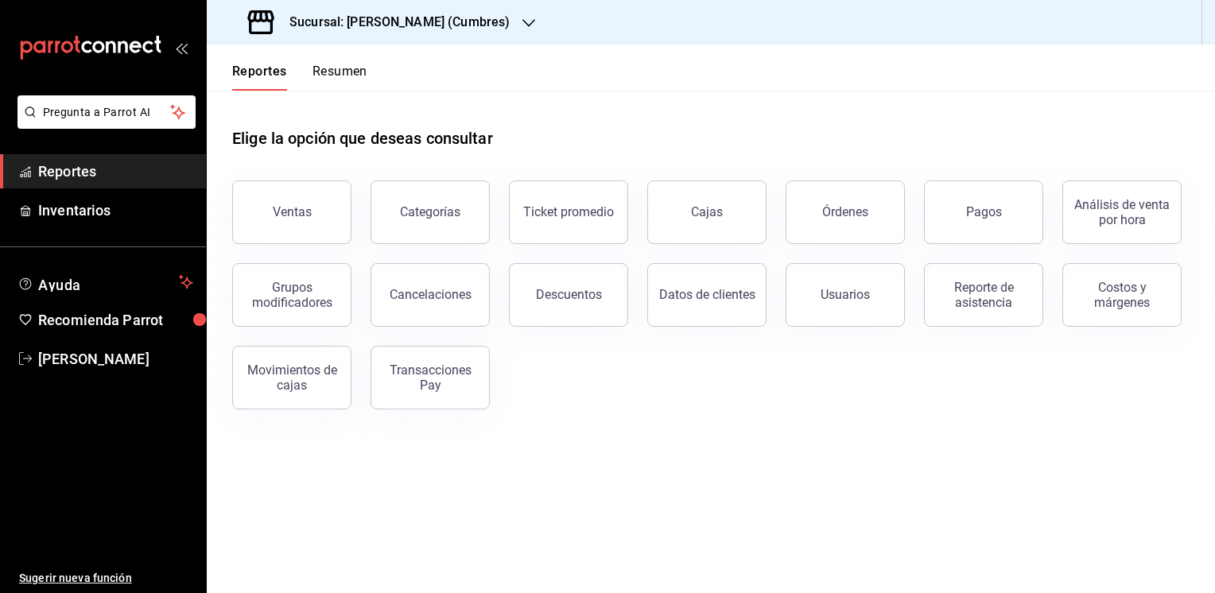
click at [324, 72] on button "Resumen" at bounding box center [339, 77] width 55 height 27
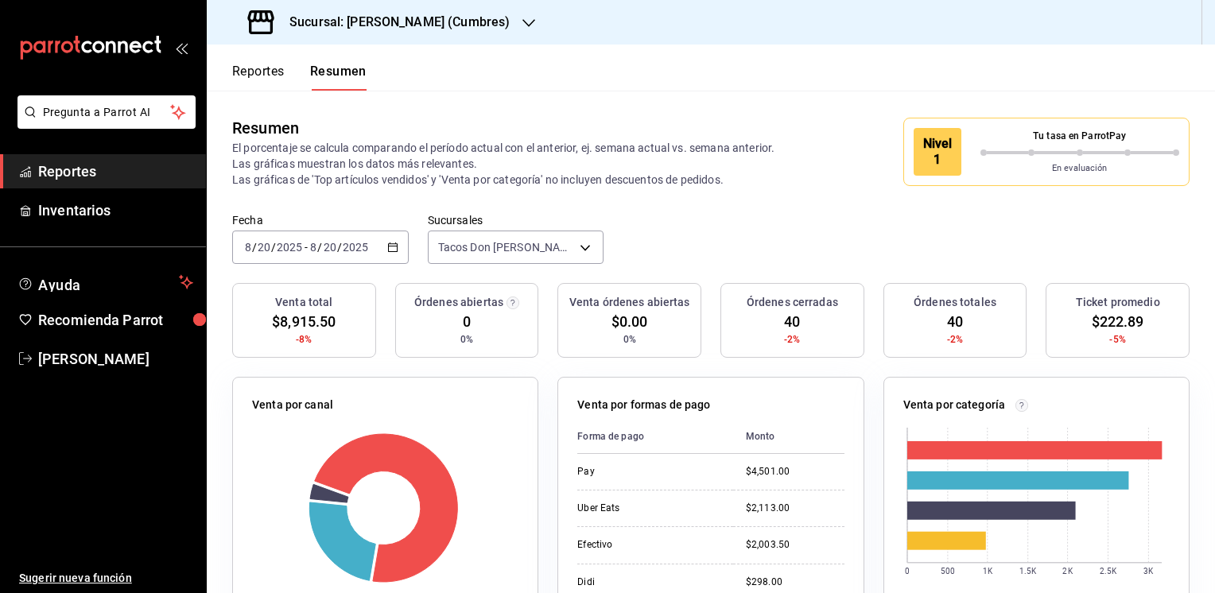
click at [242, 68] on button "Reportes" at bounding box center [258, 77] width 52 height 27
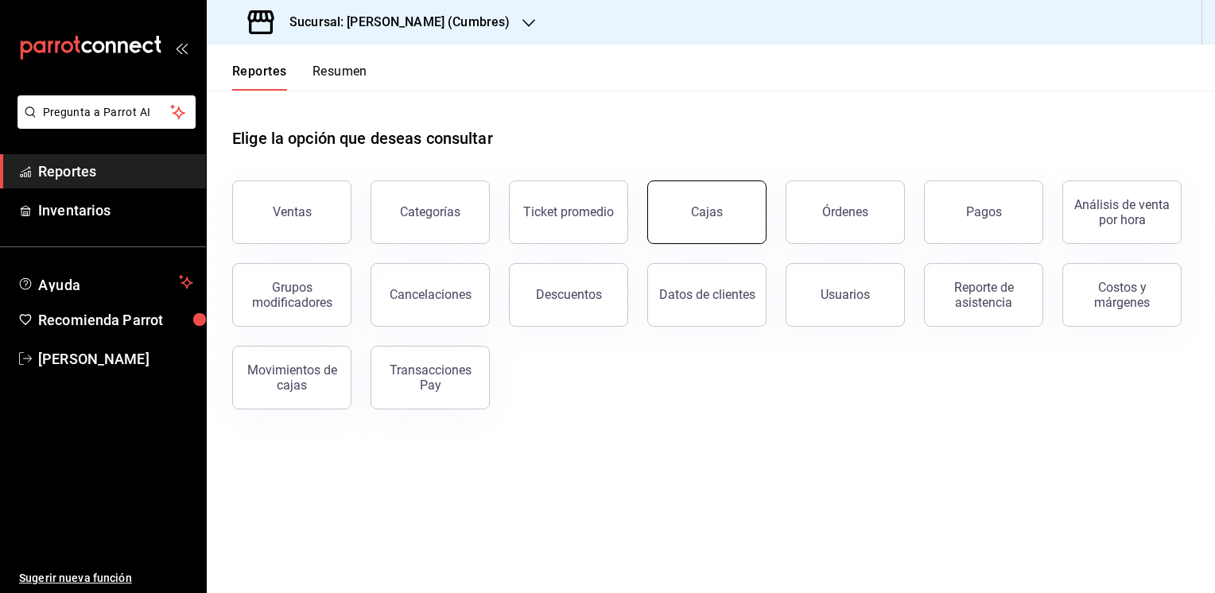
click at [690, 221] on button "Cajas" at bounding box center [706, 212] width 119 height 64
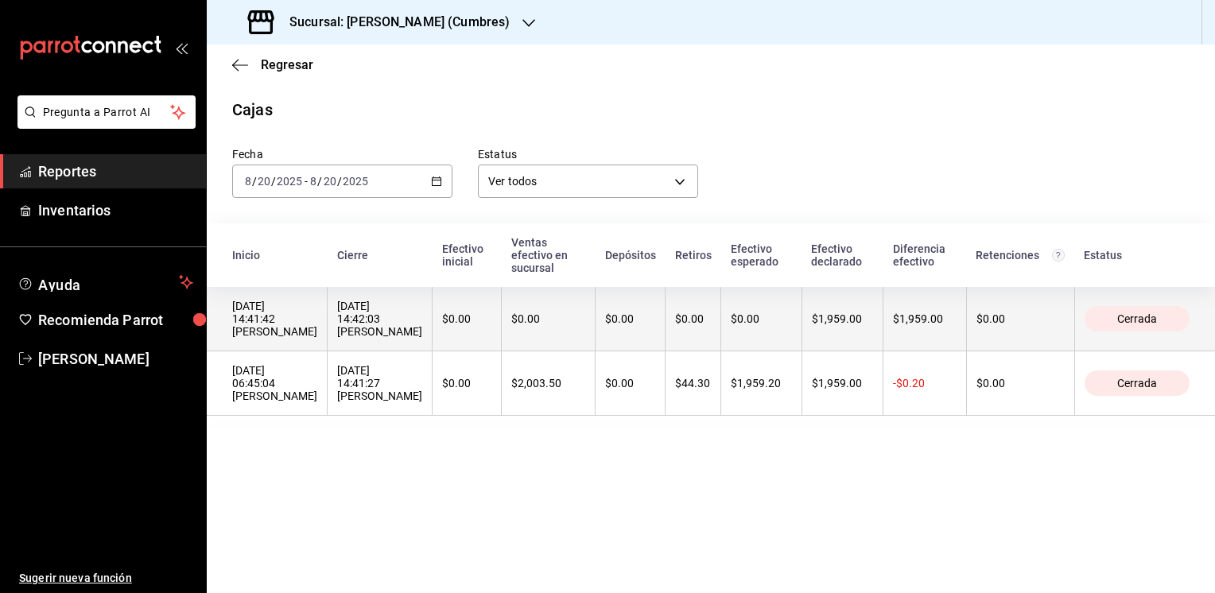
click at [692, 318] on th "$0.00" at bounding box center [693, 319] width 56 height 64
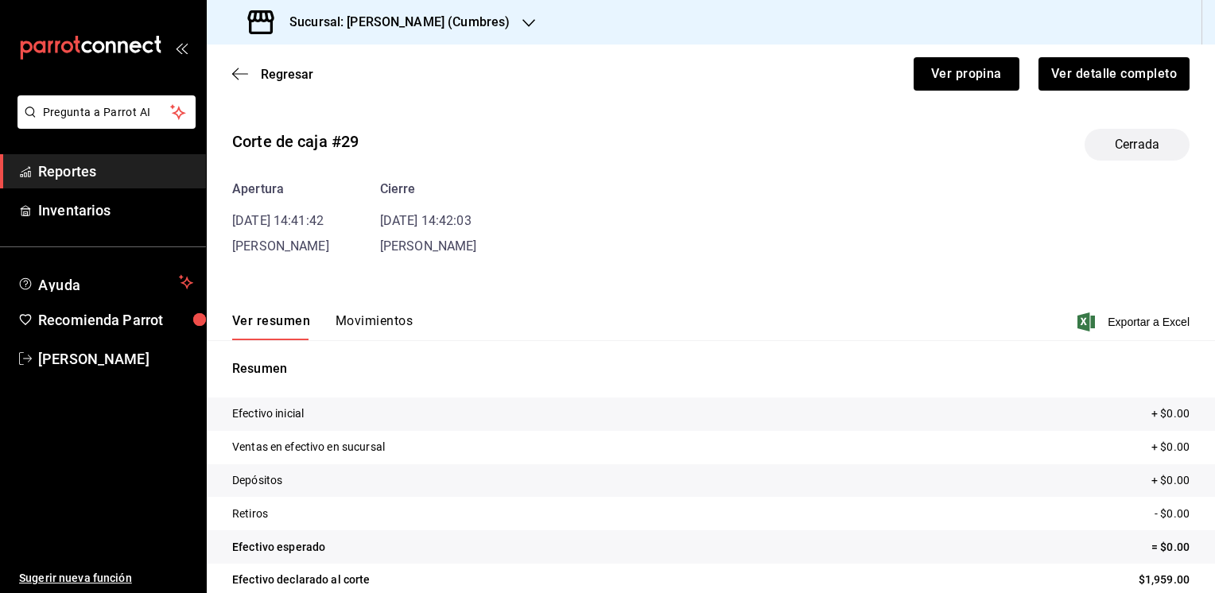
click at [382, 317] on button "Movimientos" at bounding box center [374, 326] width 77 height 27
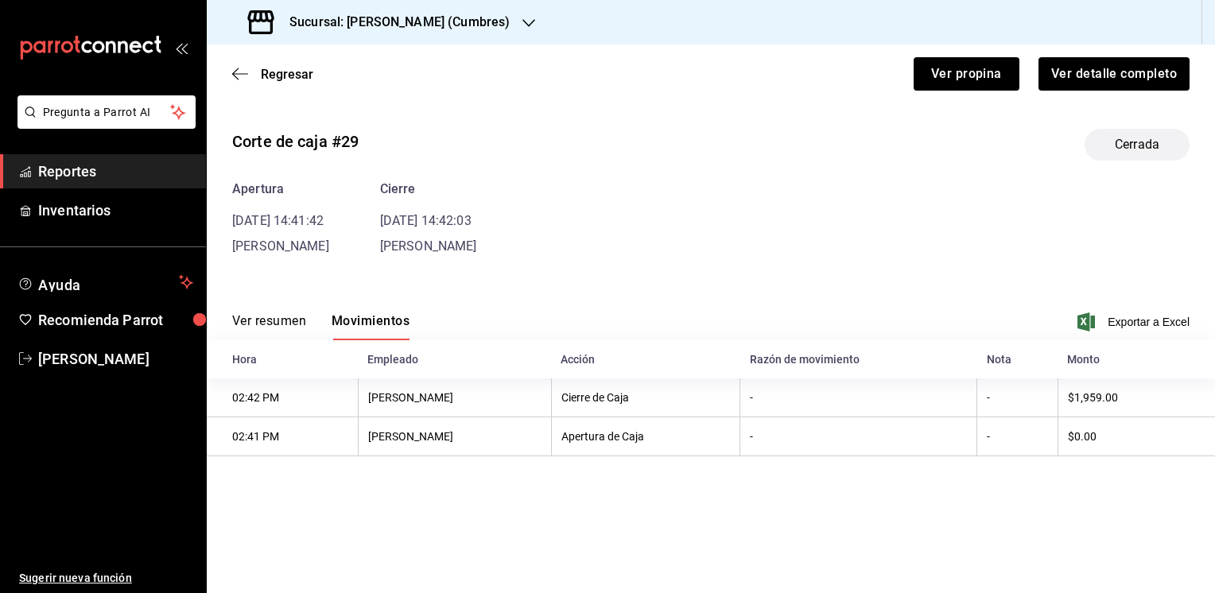
click at [273, 316] on button "Ver resumen" at bounding box center [269, 326] width 74 height 27
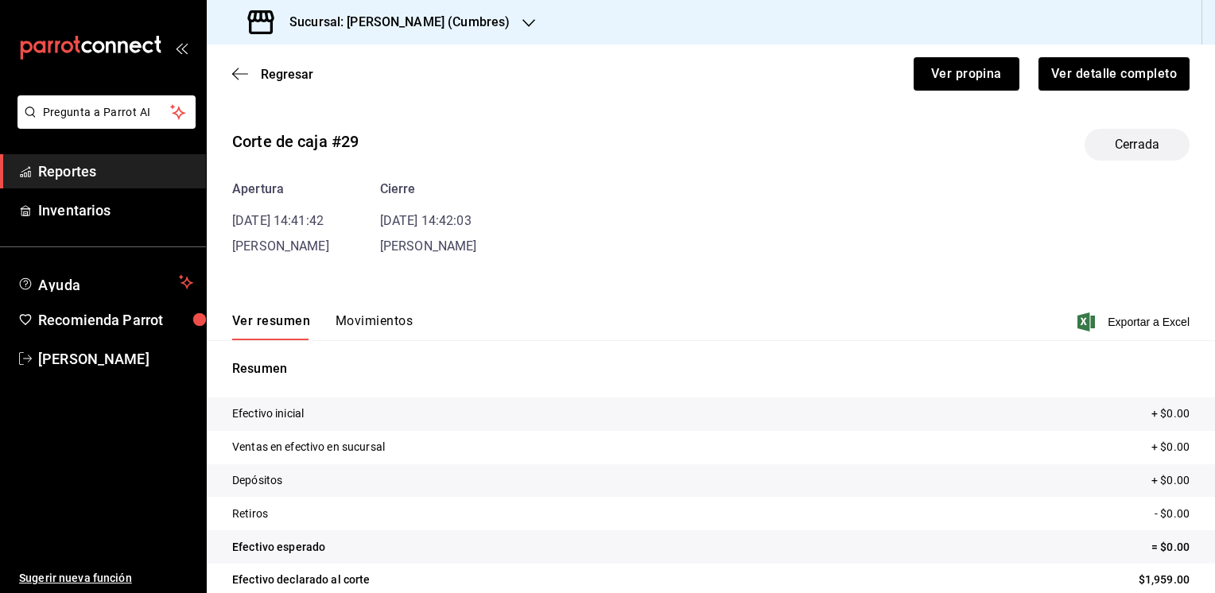
click at [261, 63] on div "Regresar Ver propina Ver detalle completo" at bounding box center [711, 74] width 1008 height 59
click at [254, 68] on span "Regresar" at bounding box center [272, 74] width 81 height 15
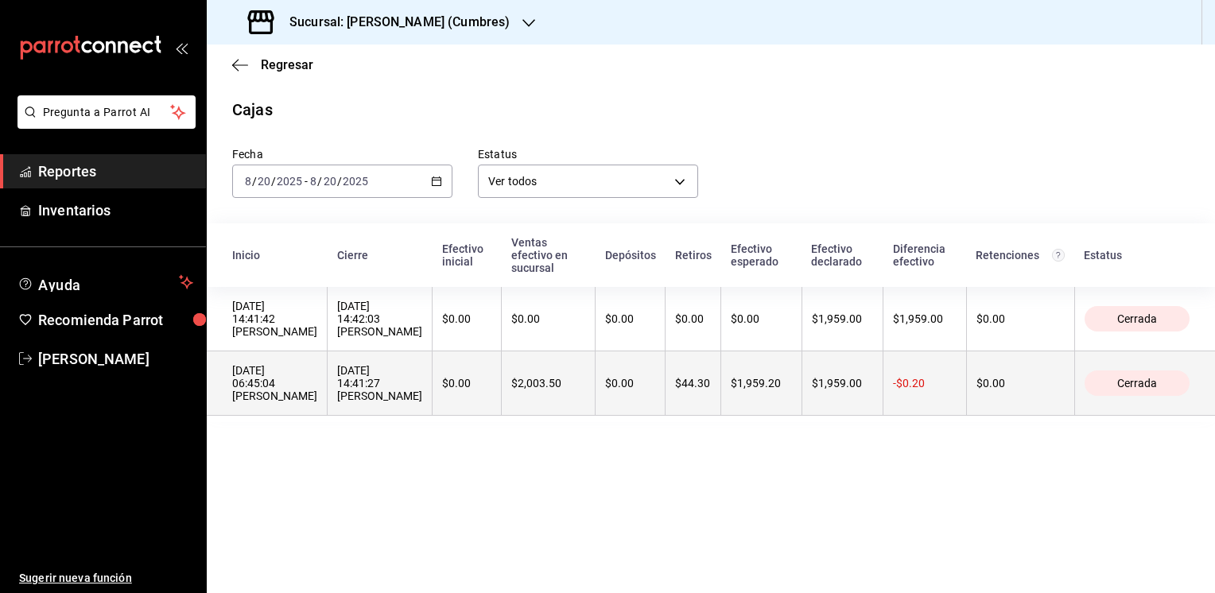
click at [766, 382] on div "$1,959.20" at bounding box center [761, 383] width 61 height 13
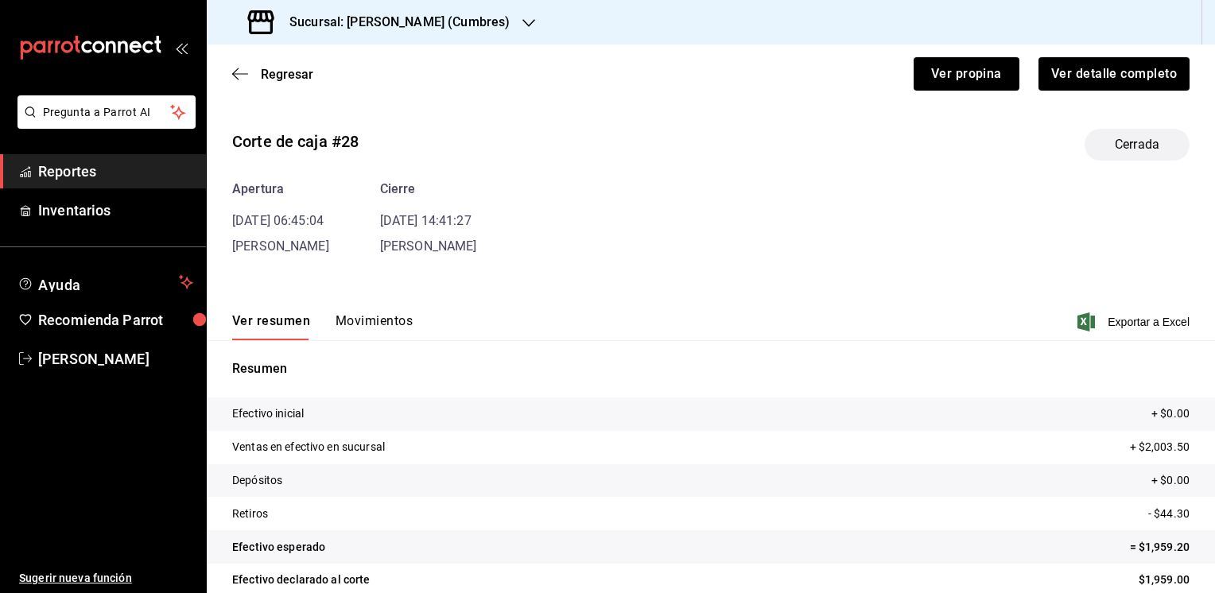
click at [366, 319] on button "Movimientos" at bounding box center [374, 326] width 77 height 27
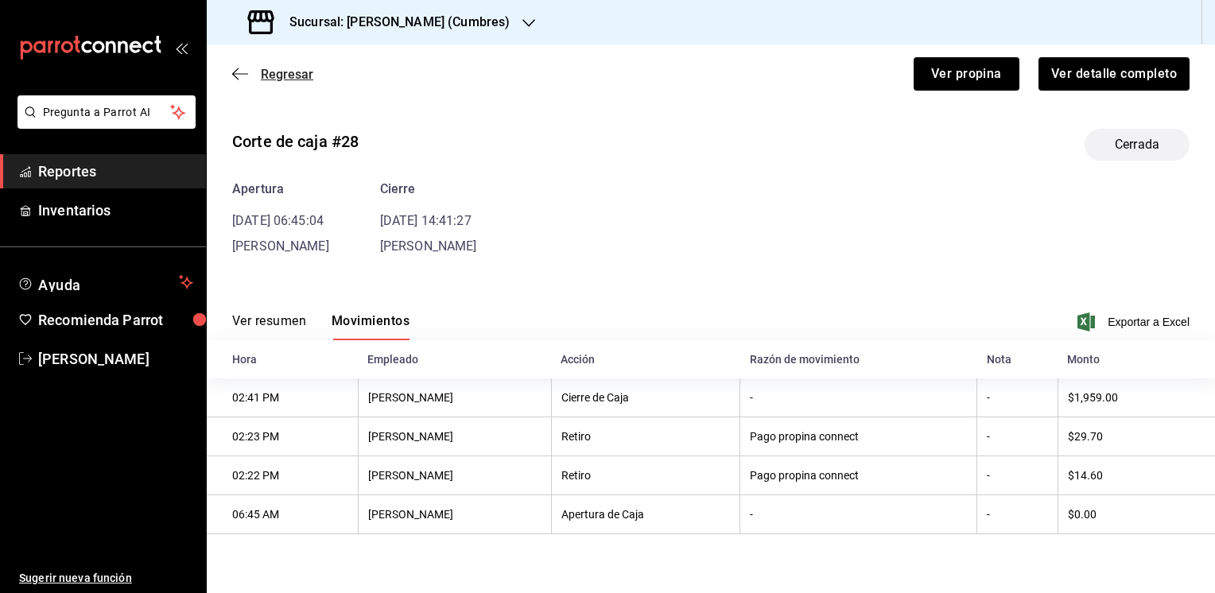
click at [254, 72] on span "Regresar" at bounding box center [272, 74] width 81 height 15
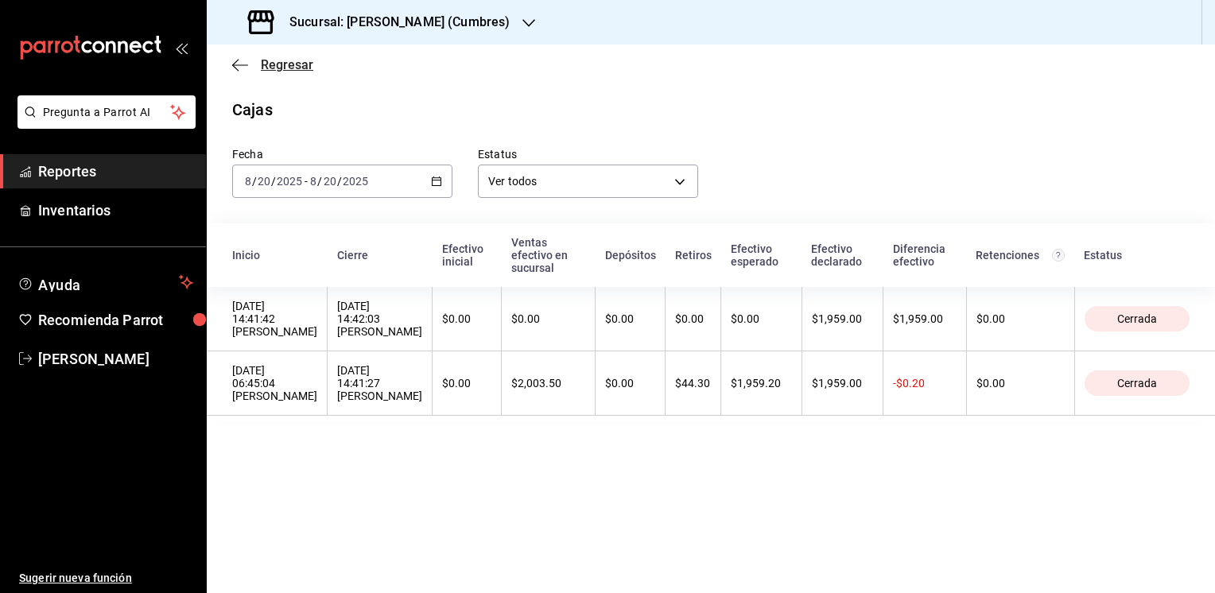
click at [249, 68] on span "Regresar" at bounding box center [272, 64] width 81 height 15
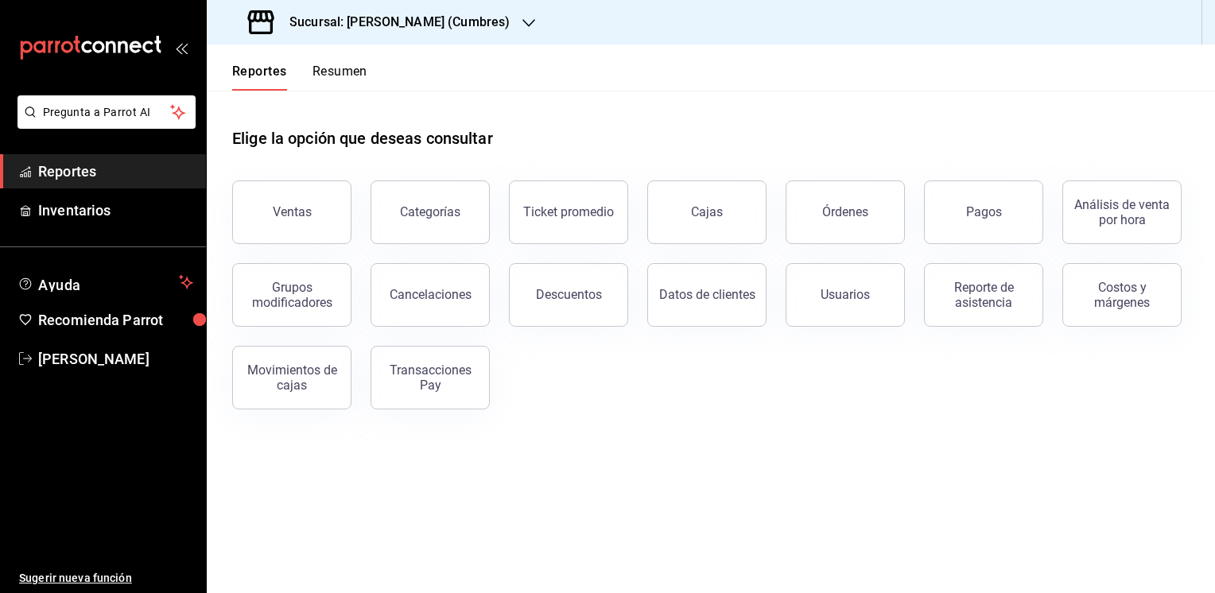
click at [530, 30] on div "Sucursal: [PERSON_NAME] (Cumbres)" at bounding box center [380, 22] width 322 height 45
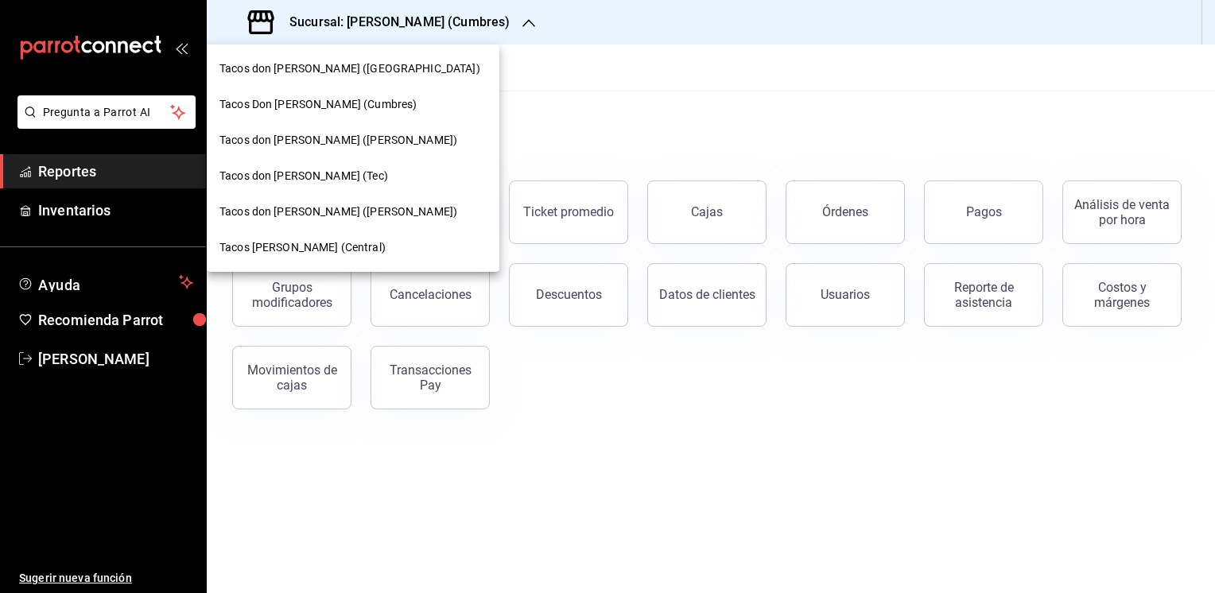
click at [326, 142] on span "Tacos don [PERSON_NAME] ([PERSON_NAME])" at bounding box center [338, 140] width 238 height 17
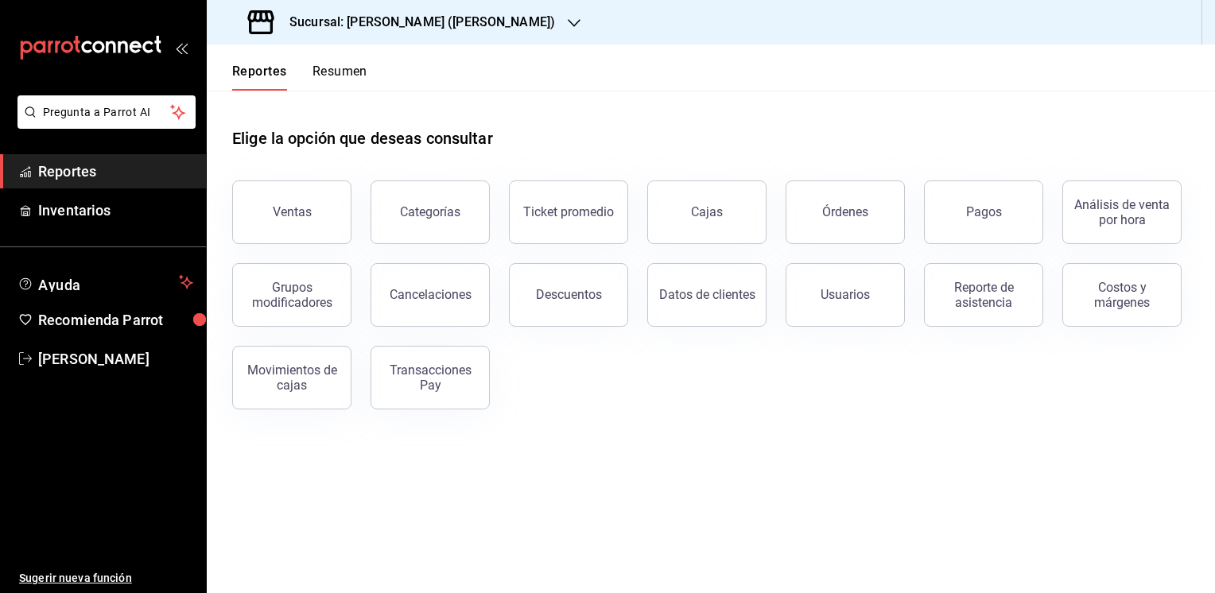
click at [347, 68] on button "Resumen" at bounding box center [339, 77] width 55 height 27
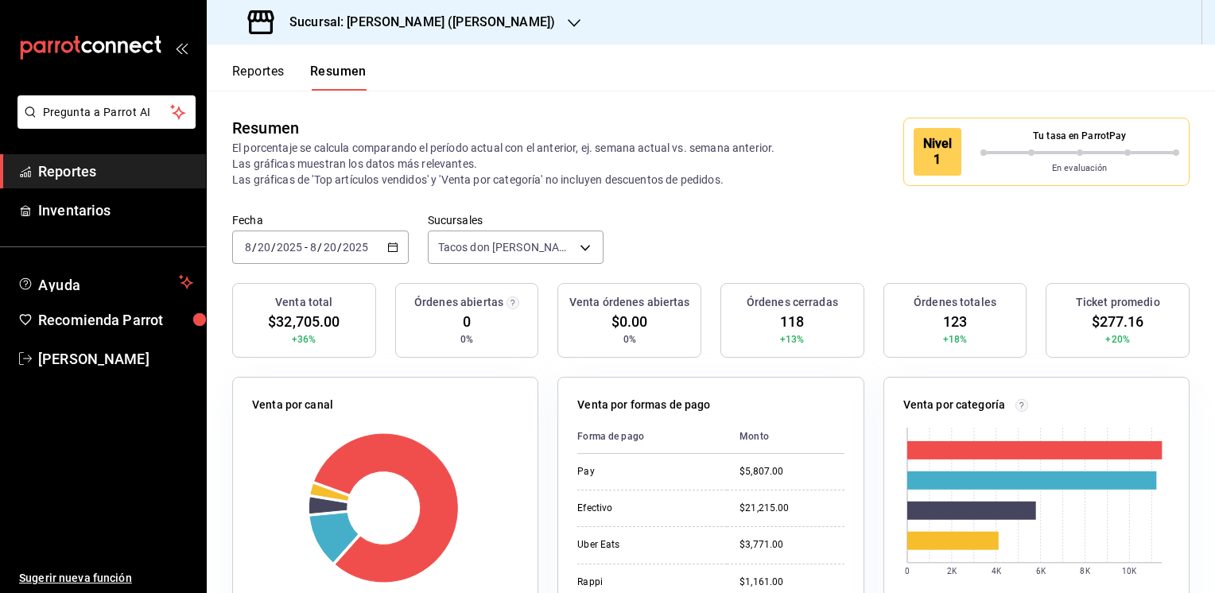
click at [262, 71] on button "Reportes" at bounding box center [258, 77] width 52 height 27
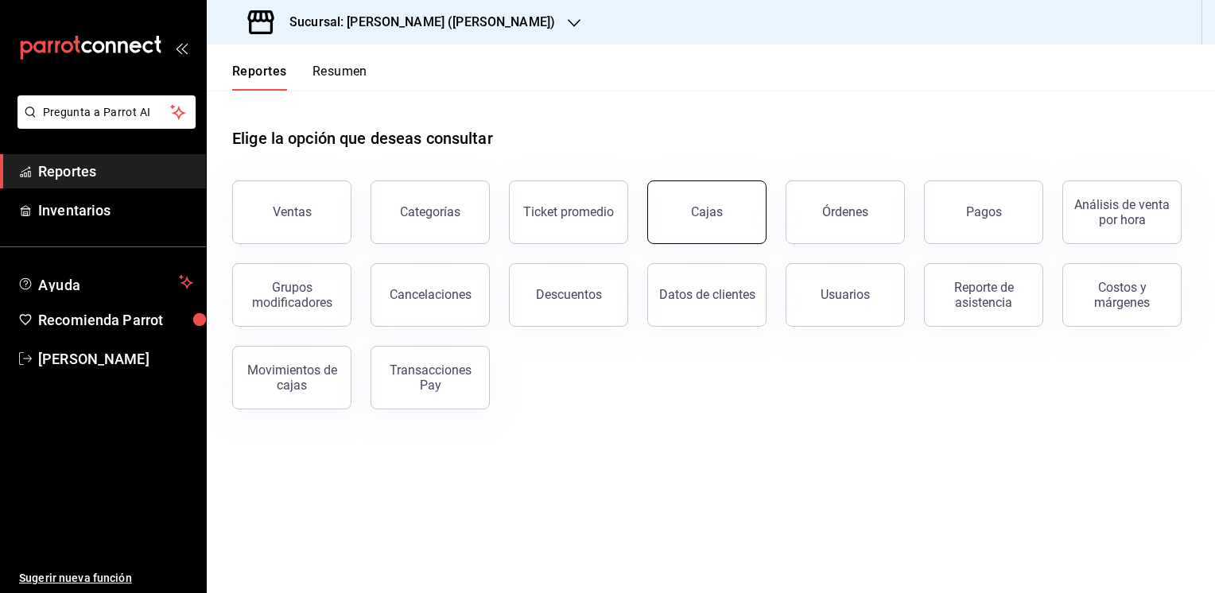
click at [702, 208] on div "Cajas" at bounding box center [707, 211] width 32 height 15
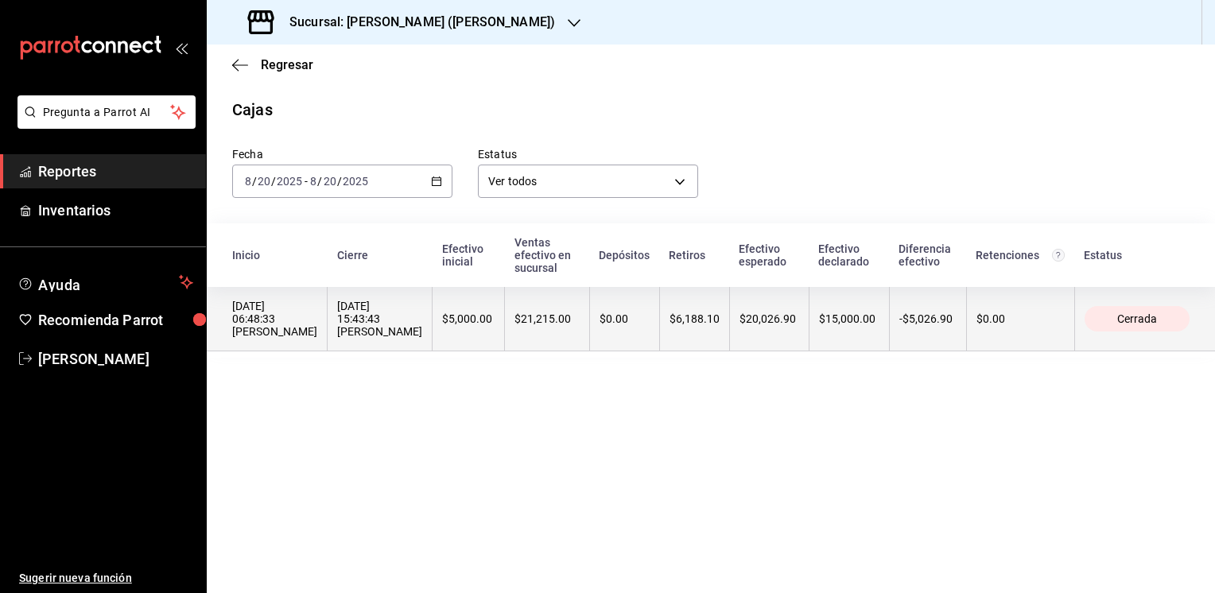
click at [729, 314] on th "$20,026.90" at bounding box center [769, 319] width 80 height 64
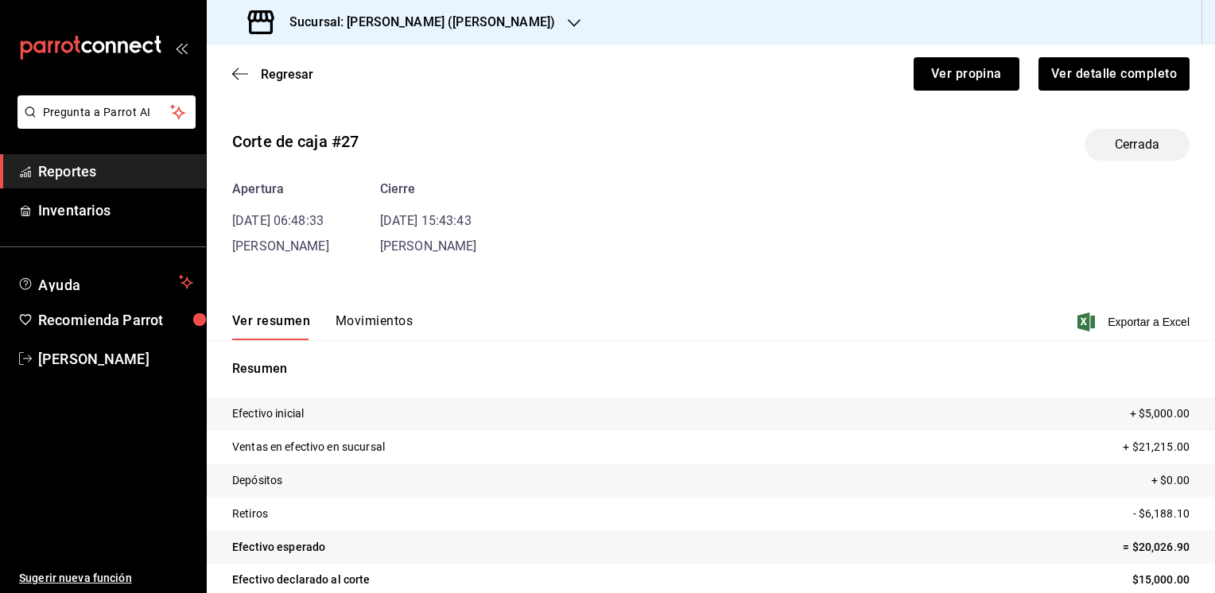
click at [375, 316] on button "Movimientos" at bounding box center [374, 326] width 77 height 27
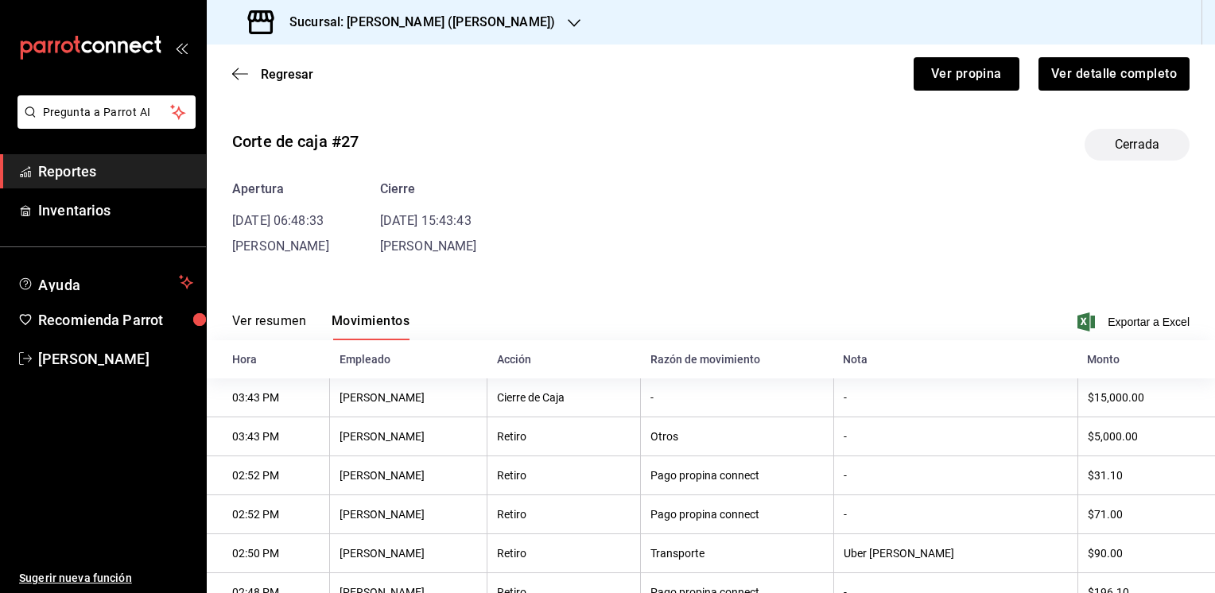
click at [374, 320] on button "Movimientos" at bounding box center [371, 326] width 78 height 27
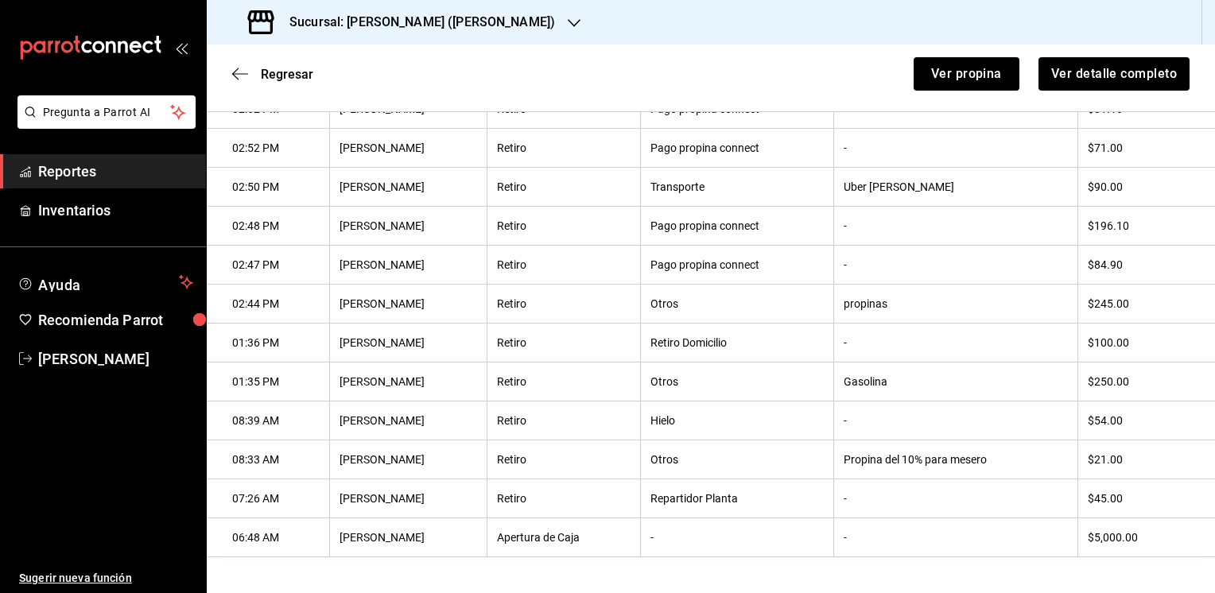
scroll to position [405, 0]
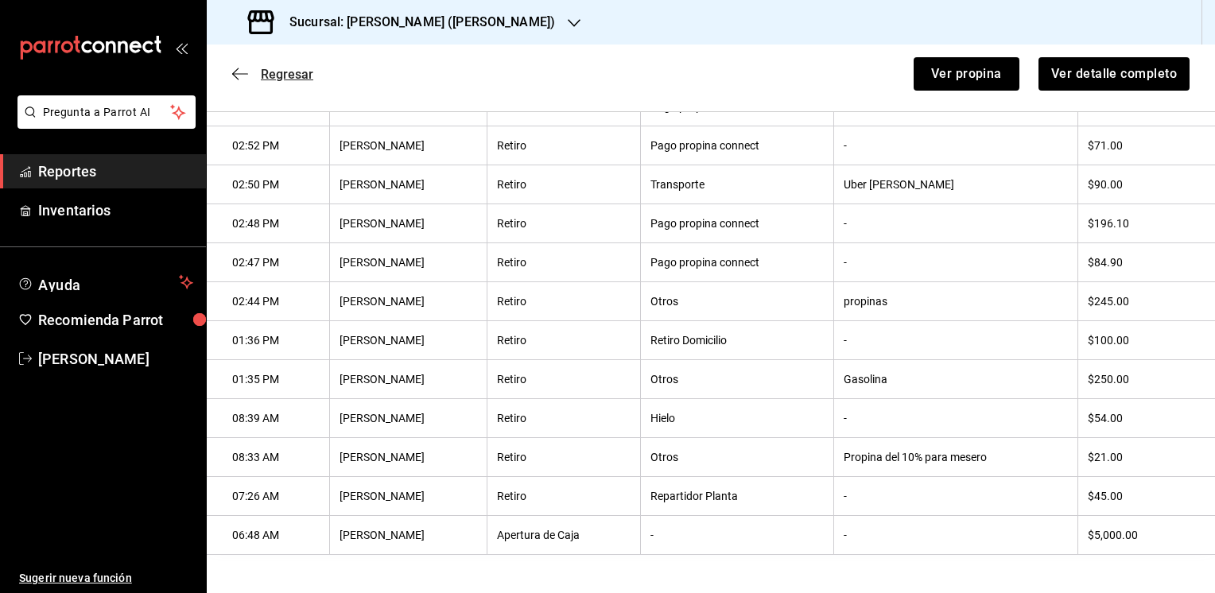
click at [254, 68] on span "Regresar" at bounding box center [272, 74] width 81 height 15
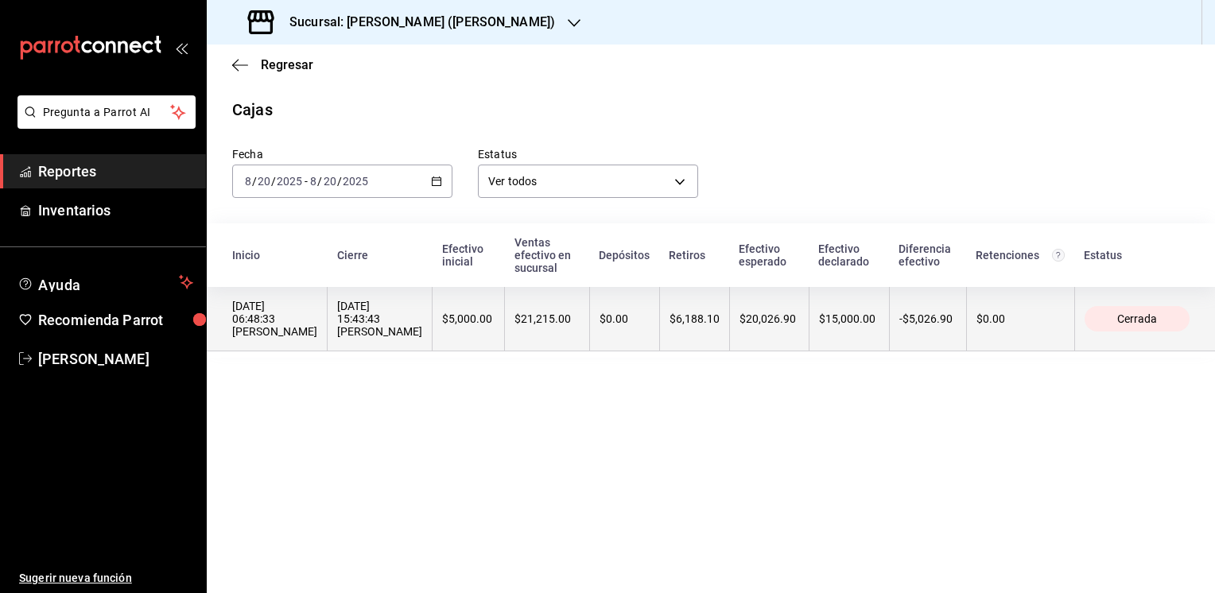
click at [833, 342] on th "$15,000.00" at bounding box center [849, 319] width 80 height 64
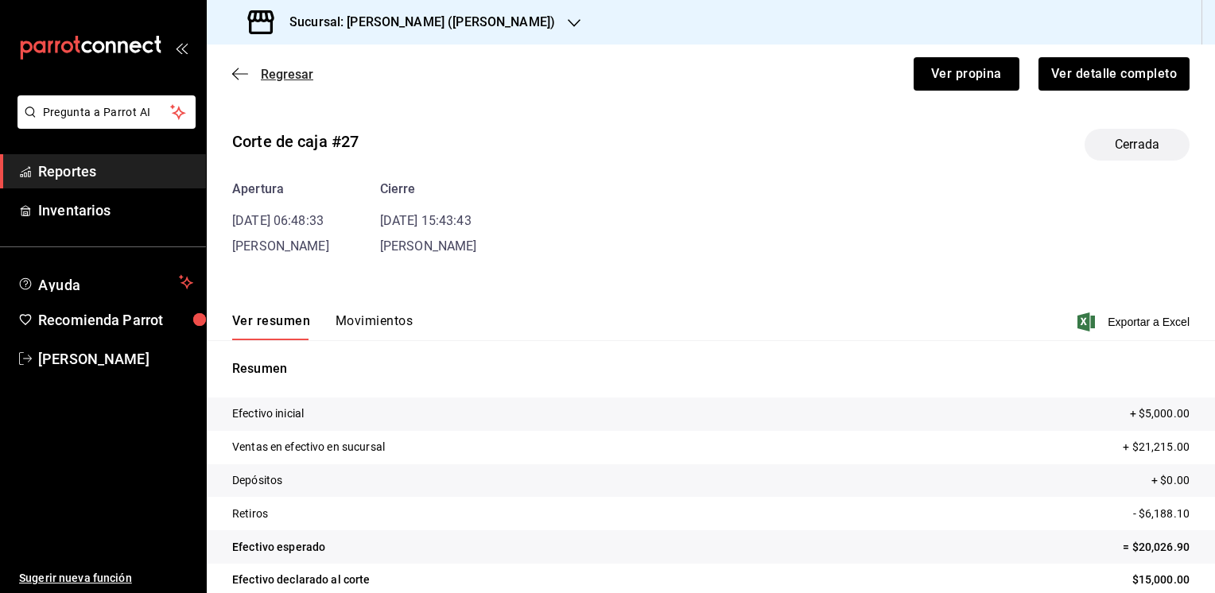
click at [263, 72] on span "Regresar" at bounding box center [287, 74] width 52 height 15
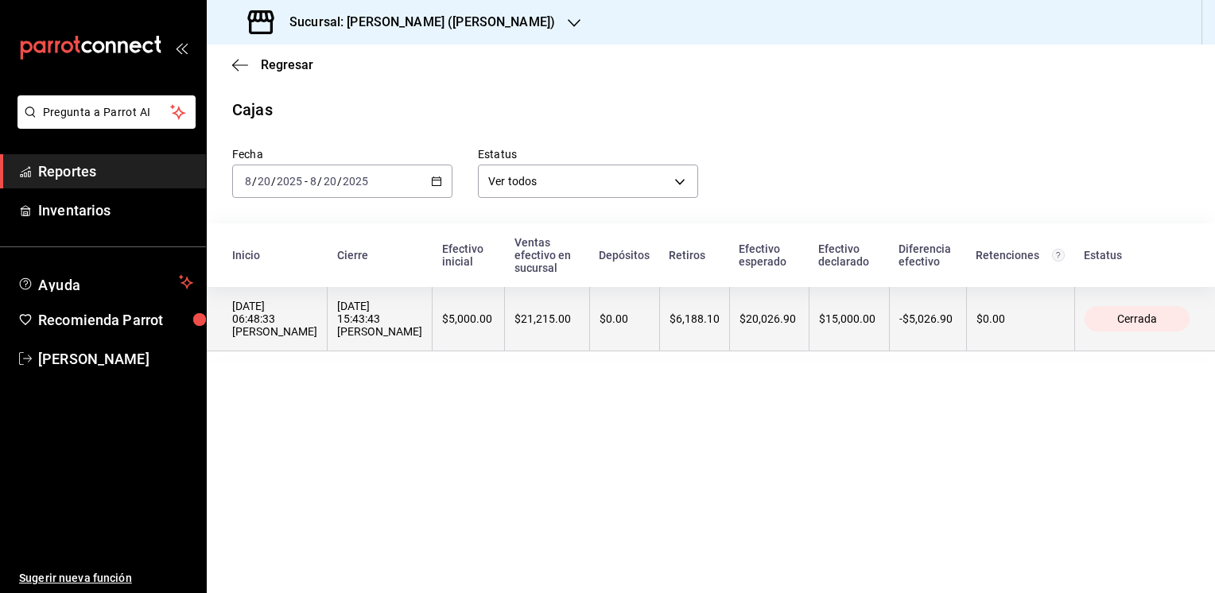
click at [786, 289] on th "$20,026.90" at bounding box center [769, 319] width 80 height 64
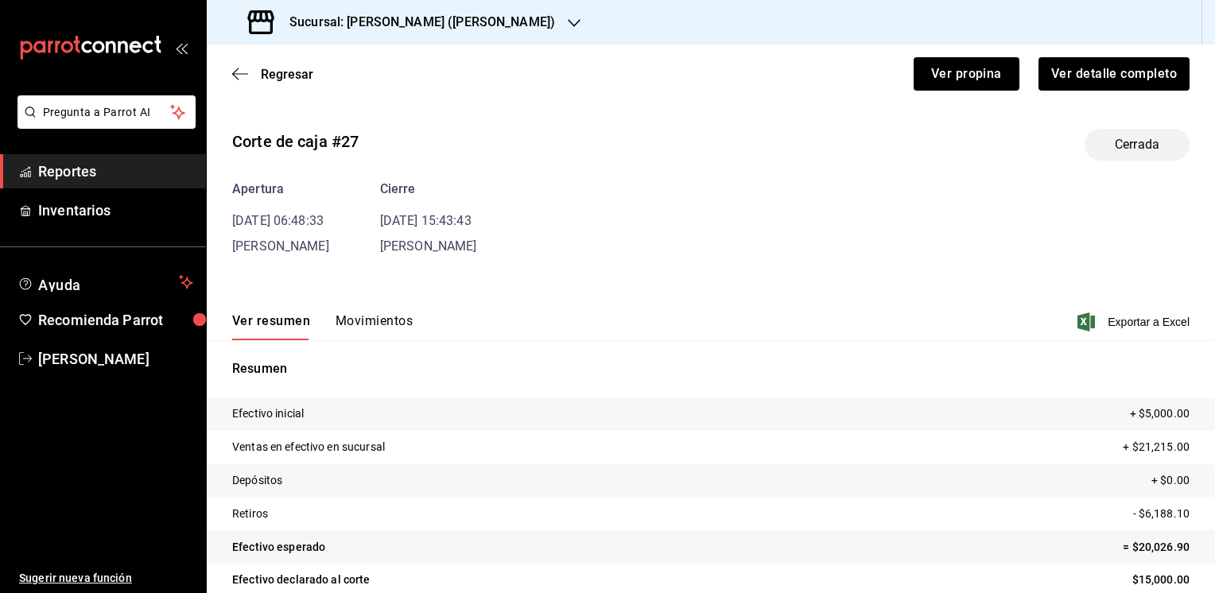
click at [368, 314] on button "Movimientos" at bounding box center [374, 326] width 77 height 27
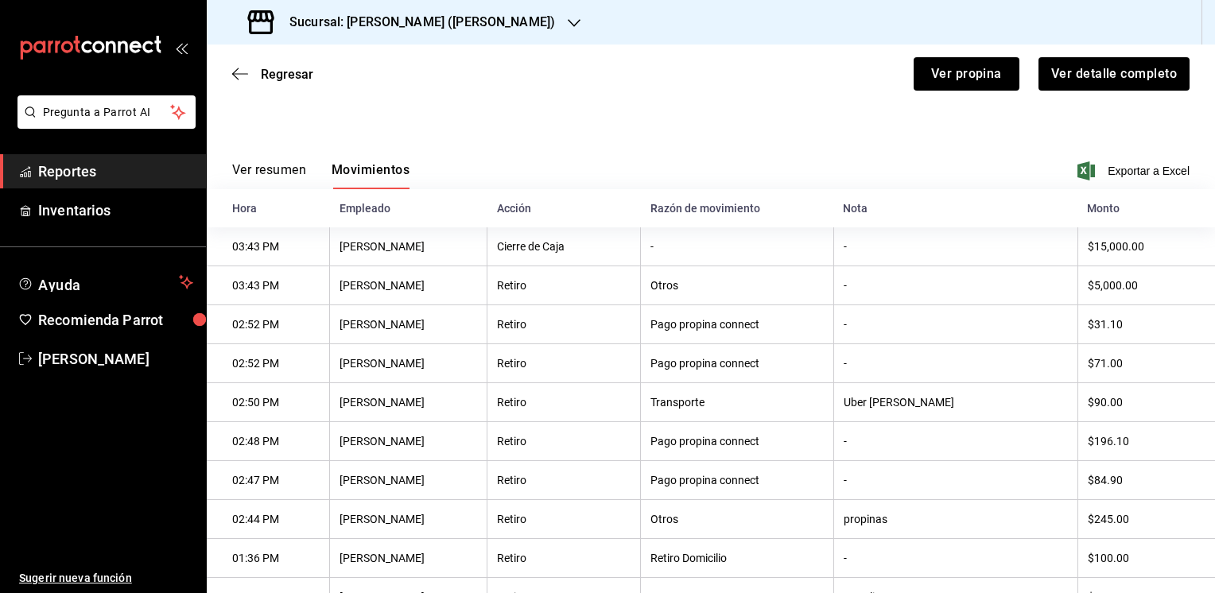
scroll to position [98, 0]
